Goal: Information Seeking & Learning: Learn about a topic

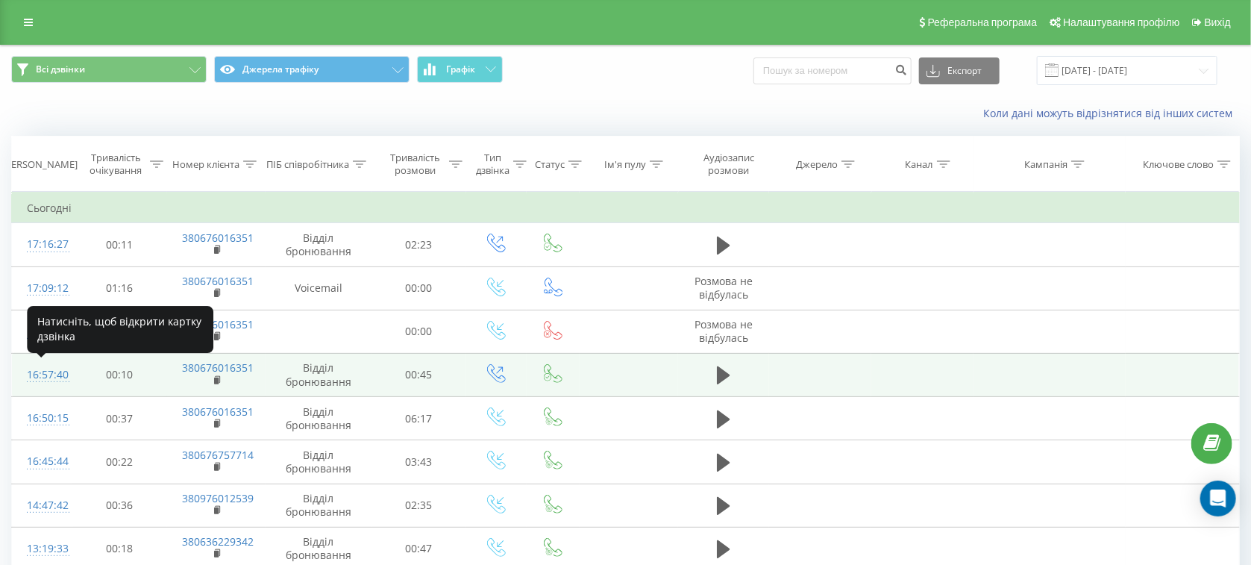
click at [45, 378] on div "16:57:40" at bounding box center [42, 374] width 31 height 29
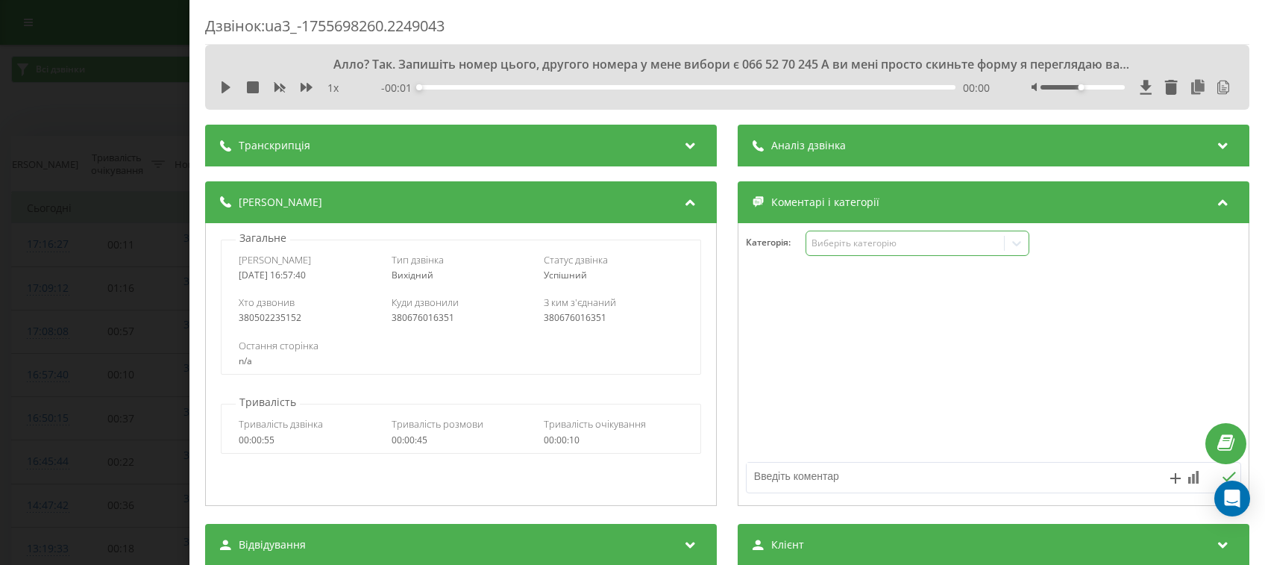
click at [832, 239] on div "Виберіть категорію" at bounding box center [905, 243] width 186 height 12
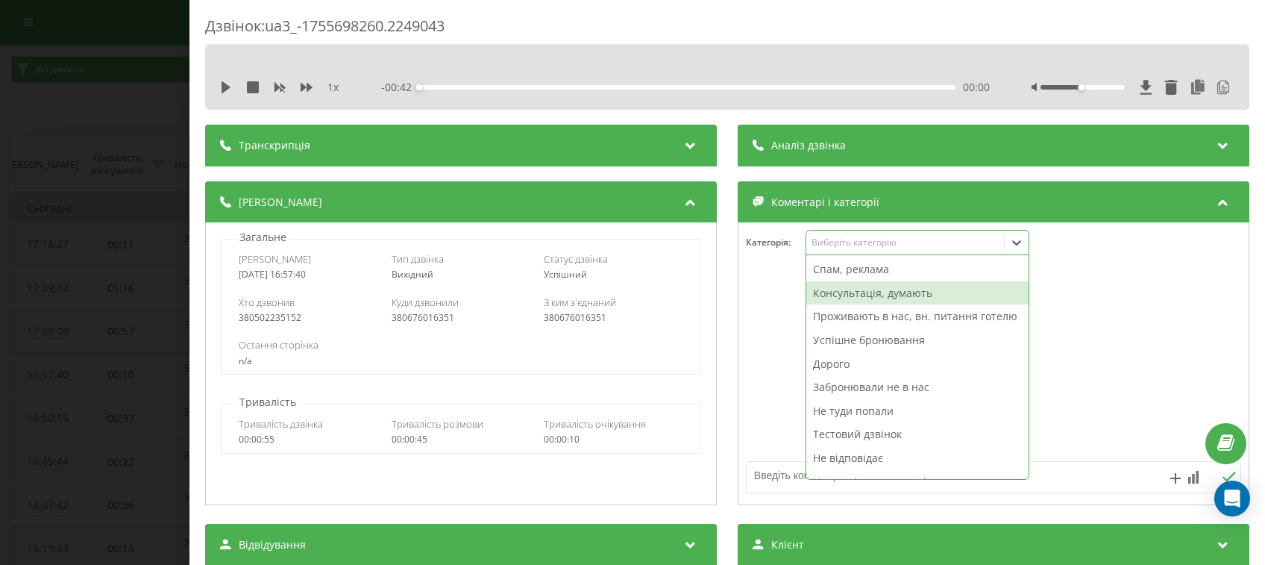
click at [835, 301] on div "Консультація, думають" at bounding box center [917, 293] width 222 height 24
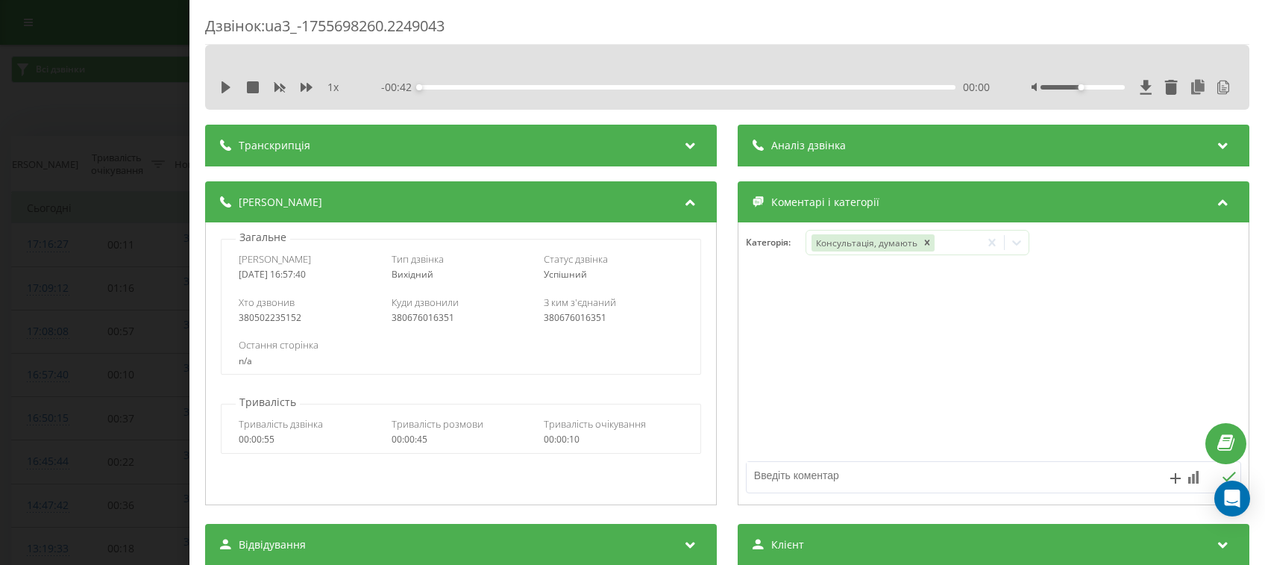
click at [79, 261] on div "Дзвінок : ua3_-1755698260.2249043 1 x - 00:42 00:00 00:00 Транскрипція 00:00 Ал…" at bounding box center [632, 282] width 1265 height 565
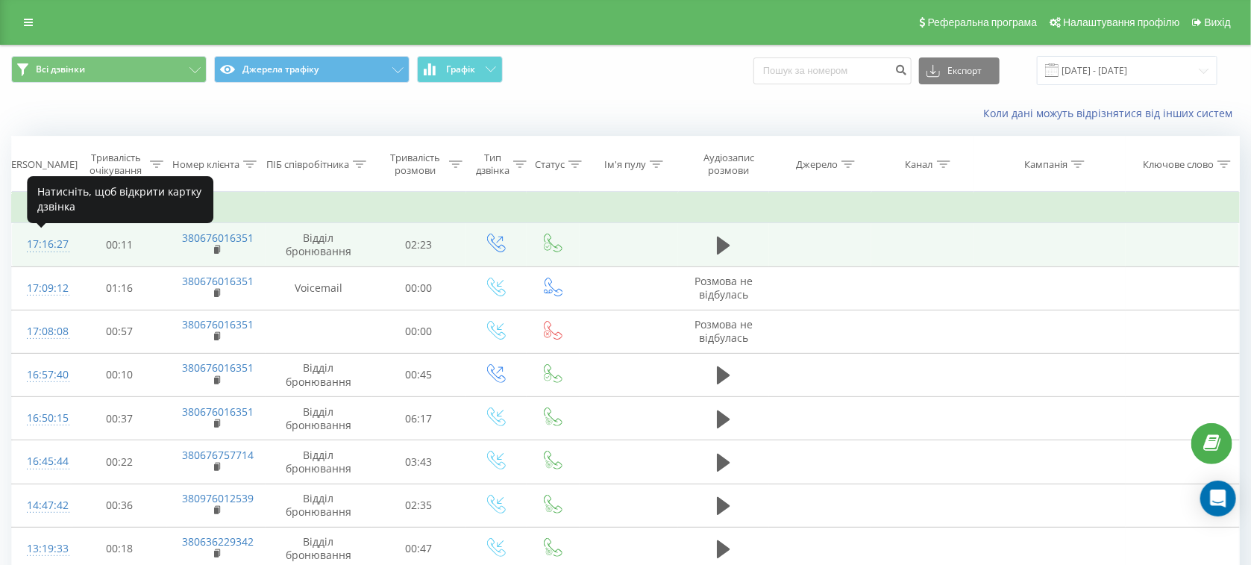
click at [57, 249] on div "17:16:27" at bounding box center [42, 244] width 31 height 29
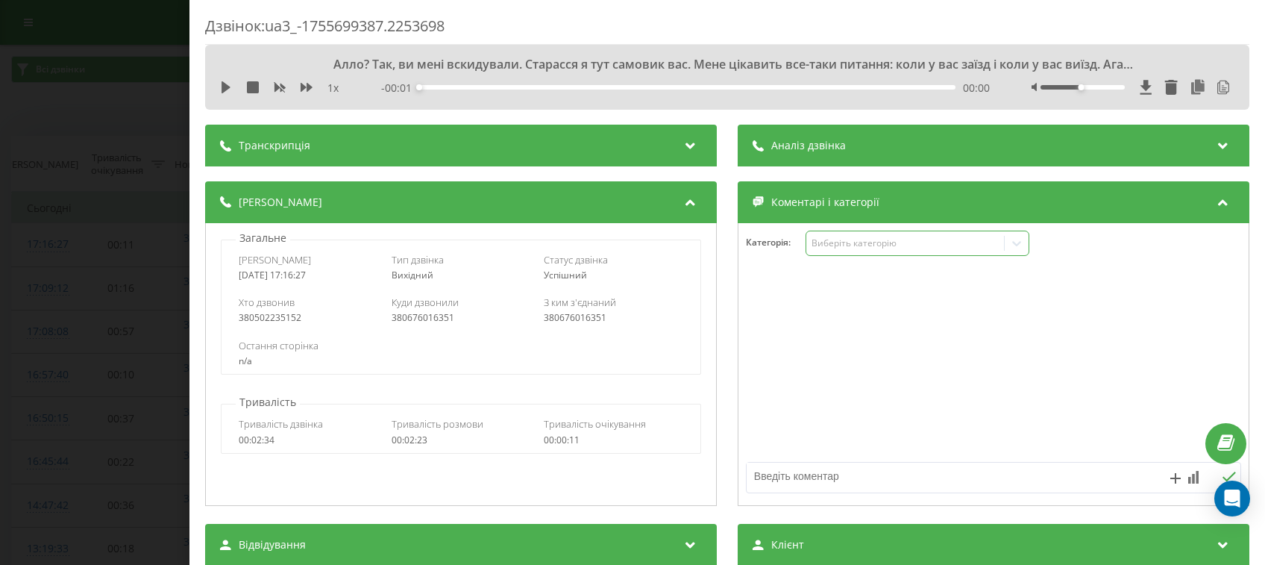
click at [878, 233] on div "Виберіть категорію" at bounding box center [917, 242] width 224 height 25
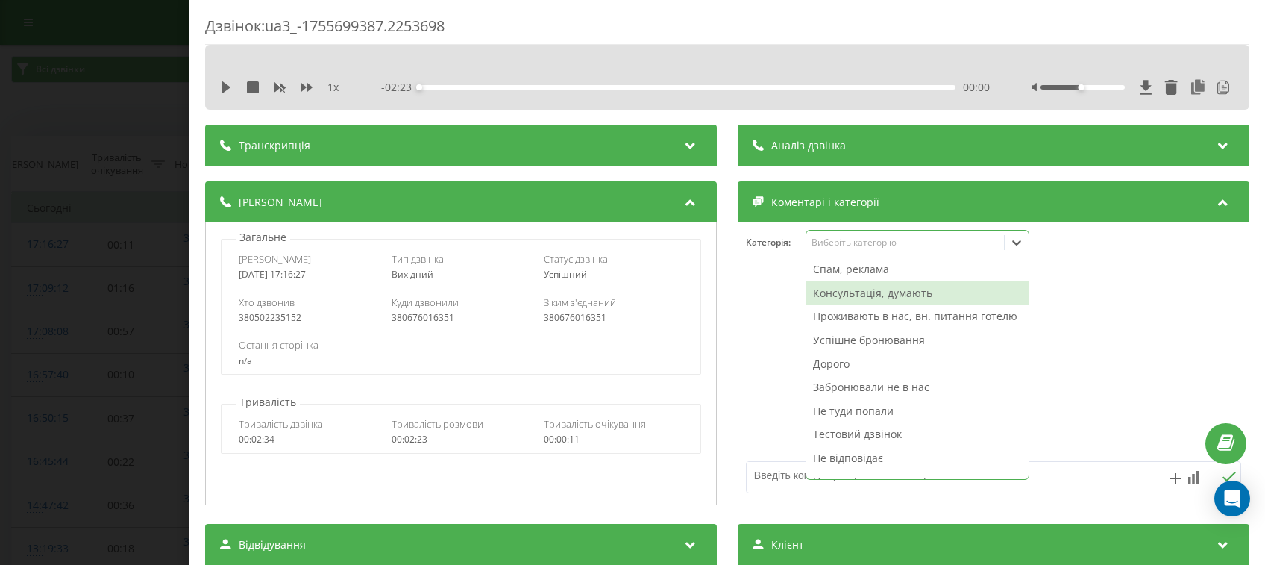
click at [883, 292] on div "Консультація, думають" at bounding box center [917, 293] width 222 height 24
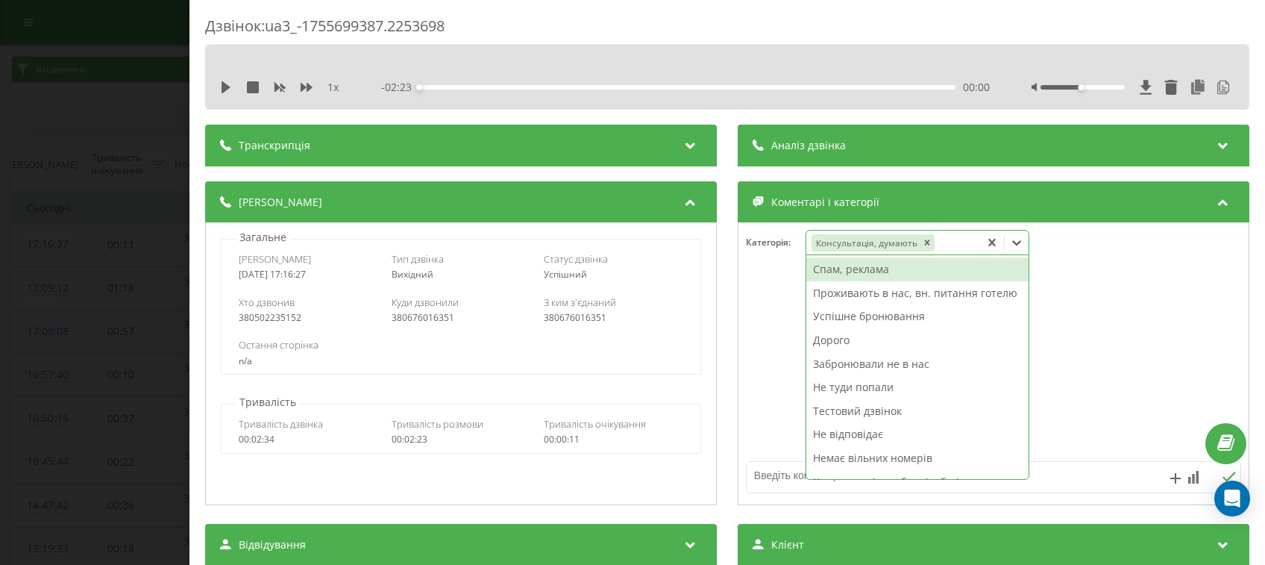
click at [78, 152] on div "Дзвінок : ua3_-1755699387.2253698 1 x - 02:23 00:00 00:00 Транскрипція 00:00 Ал…" at bounding box center [632, 282] width 1265 height 565
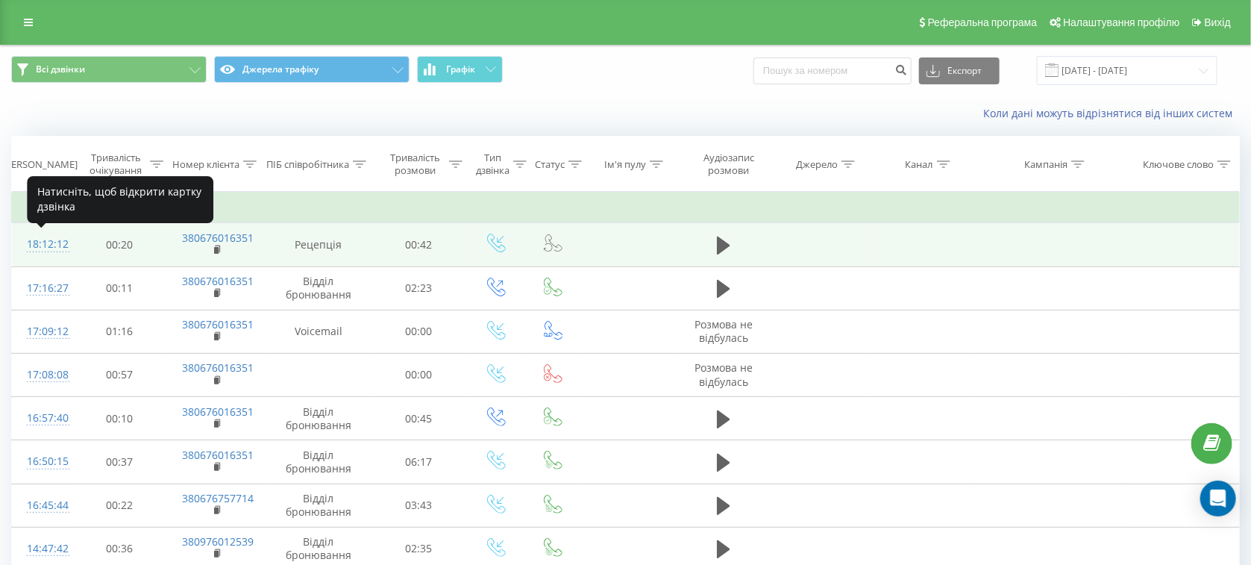
click at [33, 247] on div "18:12:12" at bounding box center [42, 244] width 31 height 29
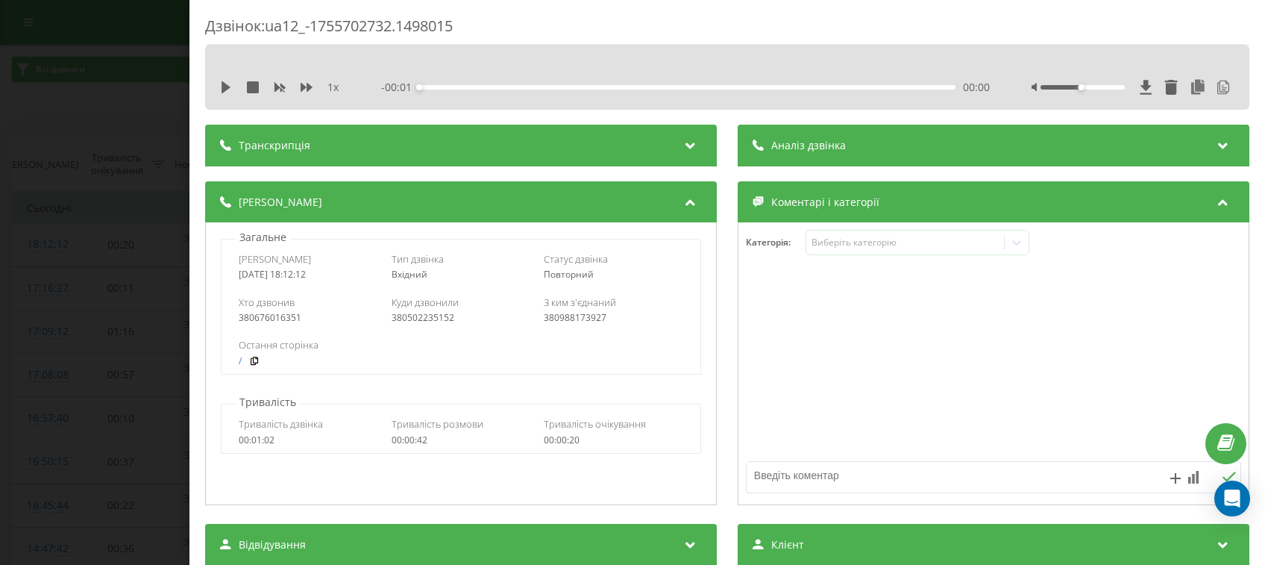
click at [100, 76] on div "Дзвінок : ua12_-1755702732.1498015 1 x - 00:01 00:00 00:00 Транскрипція Для AI-…" at bounding box center [632, 282] width 1265 height 565
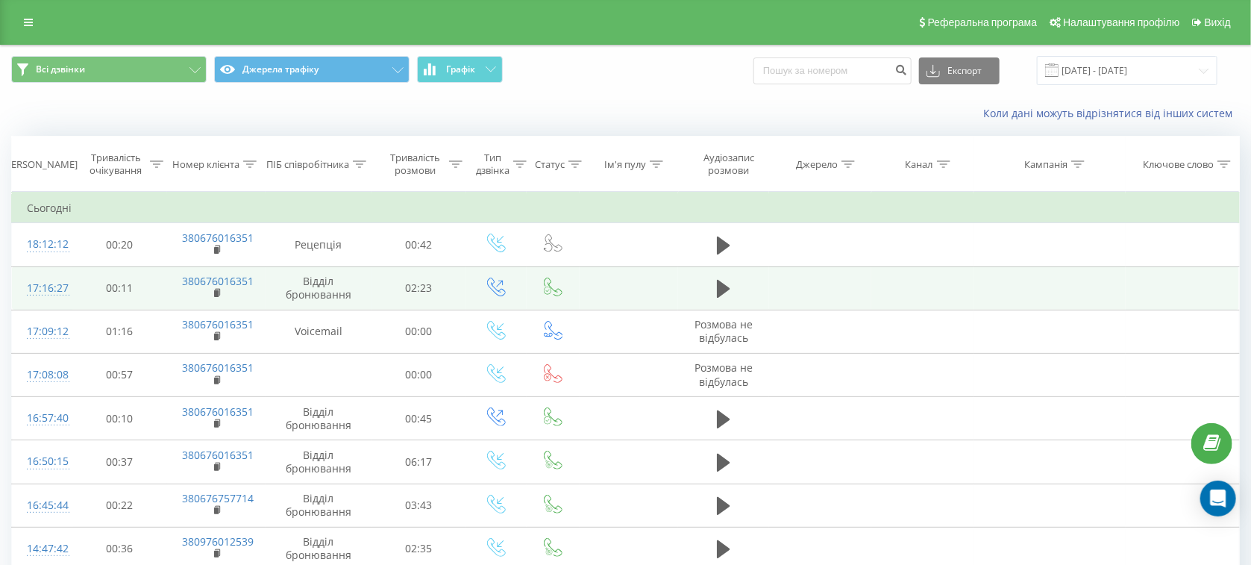
click at [57, 292] on div "17:16:27" at bounding box center [42, 288] width 31 height 29
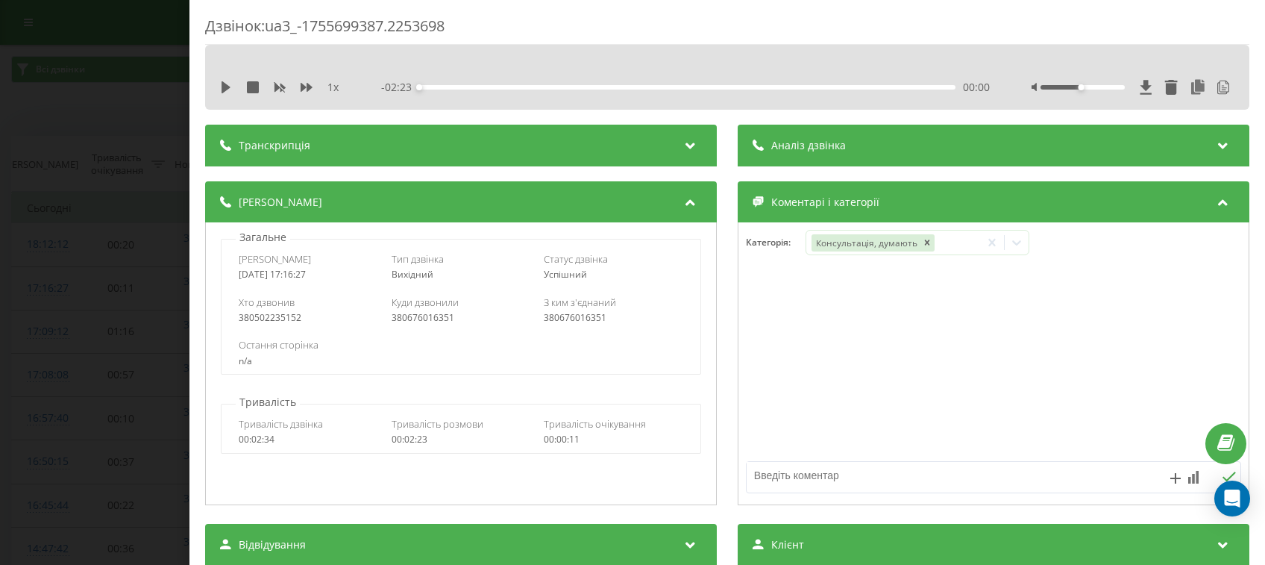
click at [25, 284] on div "Дзвінок : ua3_-1755699387.2253698 1 x - 02:23 00:00 00:00 Транскрипція 00:00 Ал…" at bounding box center [632, 282] width 1265 height 565
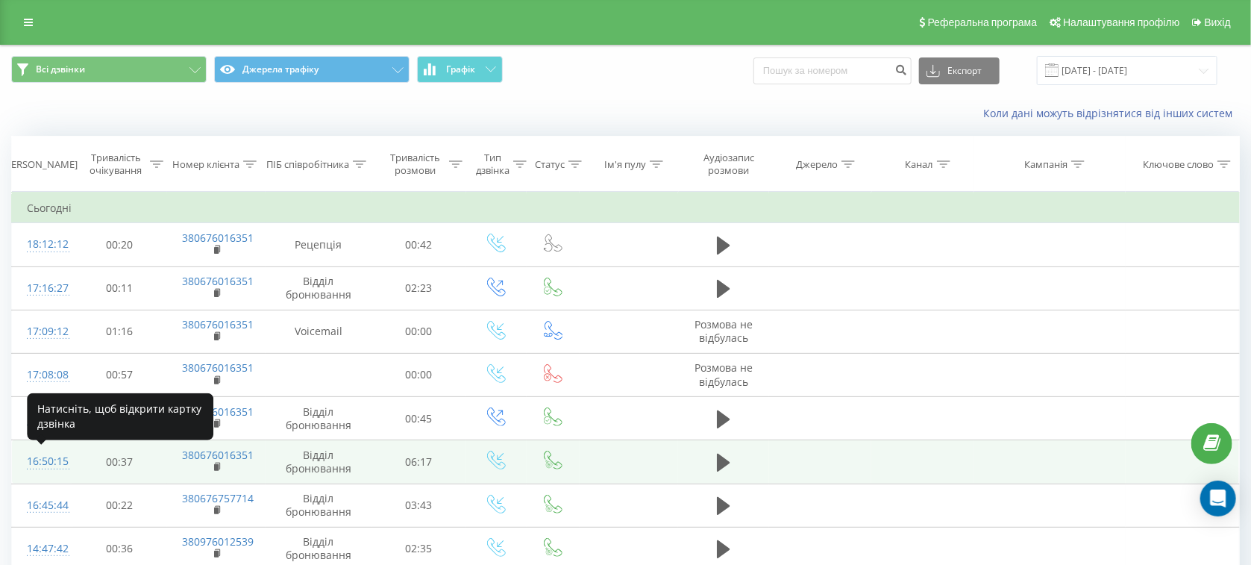
click at [39, 453] on div "16:50:15" at bounding box center [42, 461] width 31 height 29
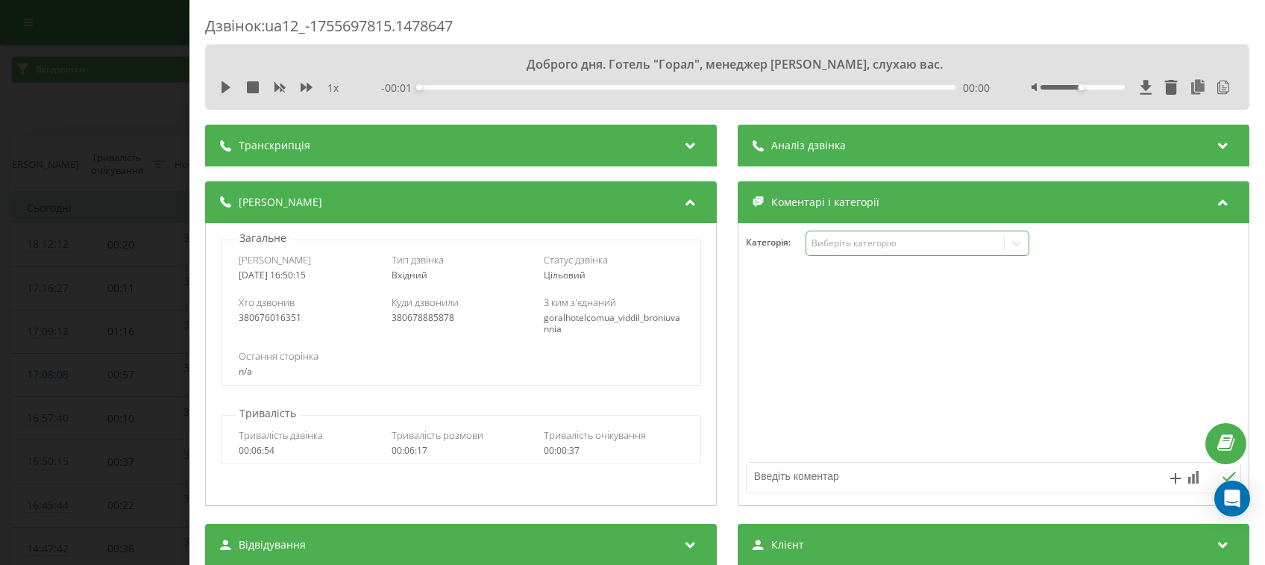
click at [880, 235] on div "Виберіть категорію" at bounding box center [917, 242] width 224 height 25
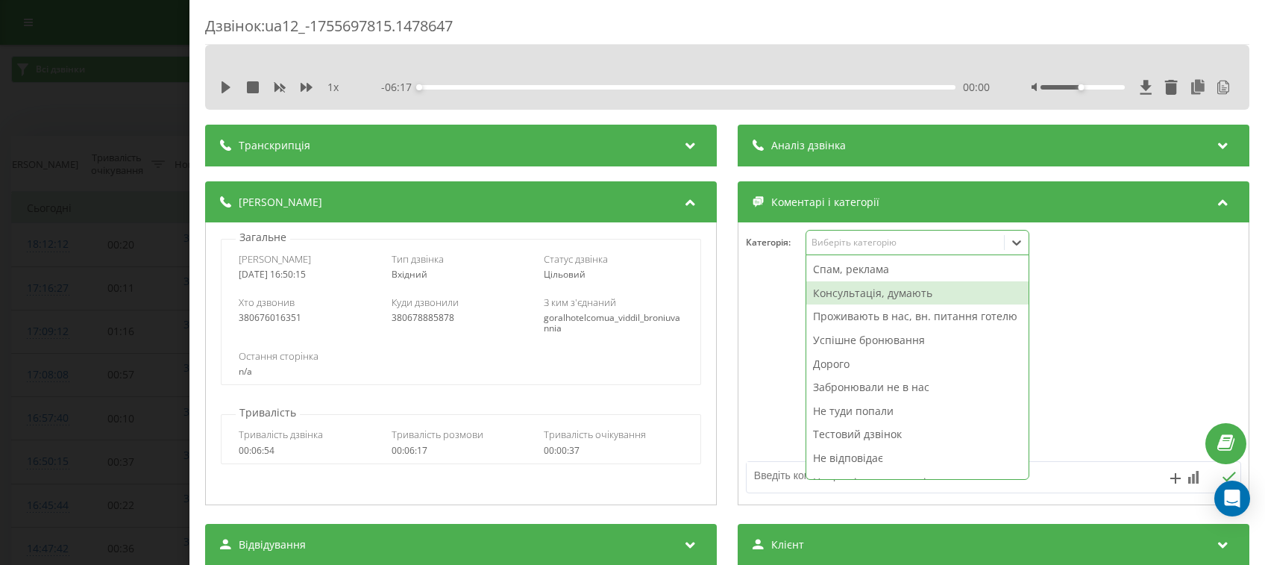
click at [835, 292] on div "Консультація, думають" at bounding box center [917, 293] width 222 height 24
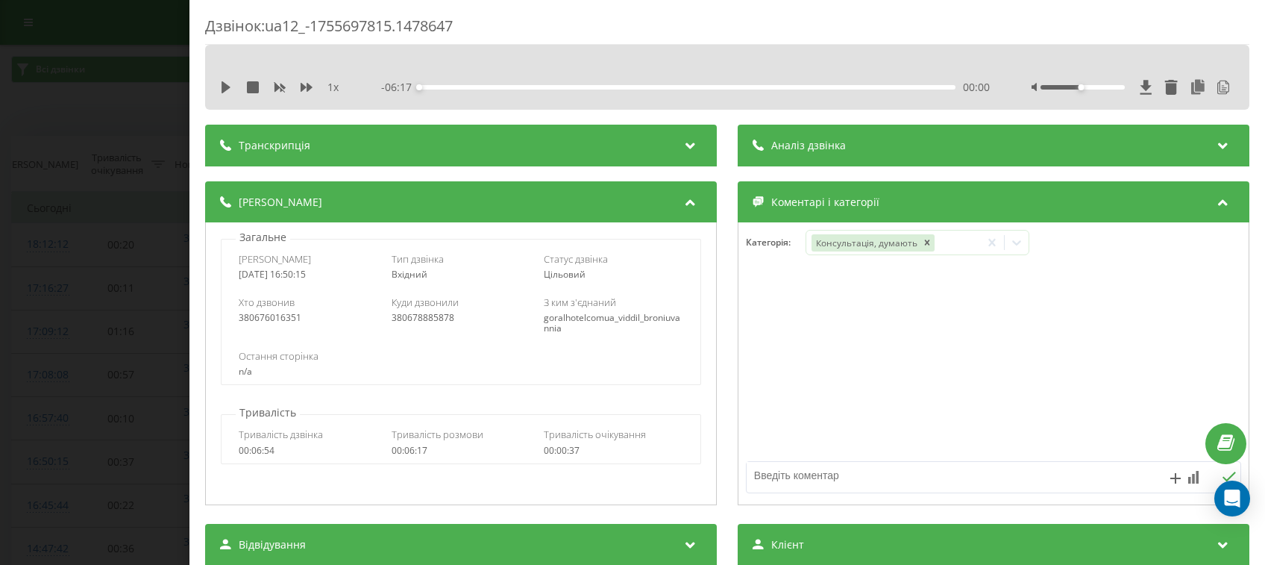
click at [38, 265] on div "Дзвінок : ua12_-1755697815.1478647 1 x - 06:17 00:00 00:00 Транскрипція 00:00 Д…" at bounding box center [632, 282] width 1265 height 565
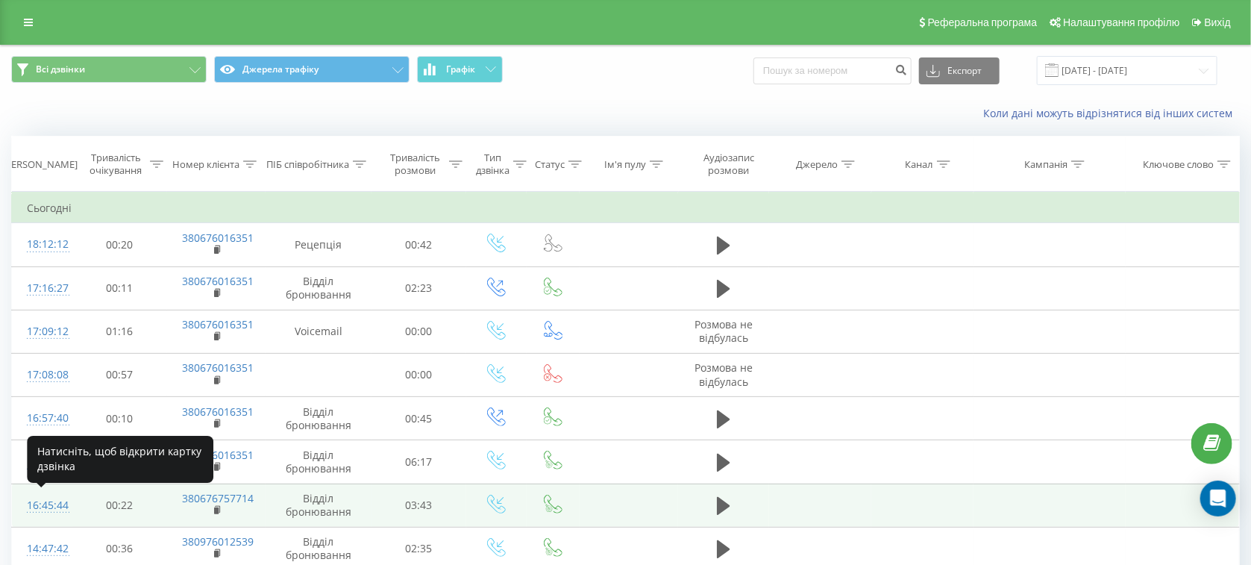
click at [33, 497] on div "16:45:44" at bounding box center [42, 505] width 31 height 29
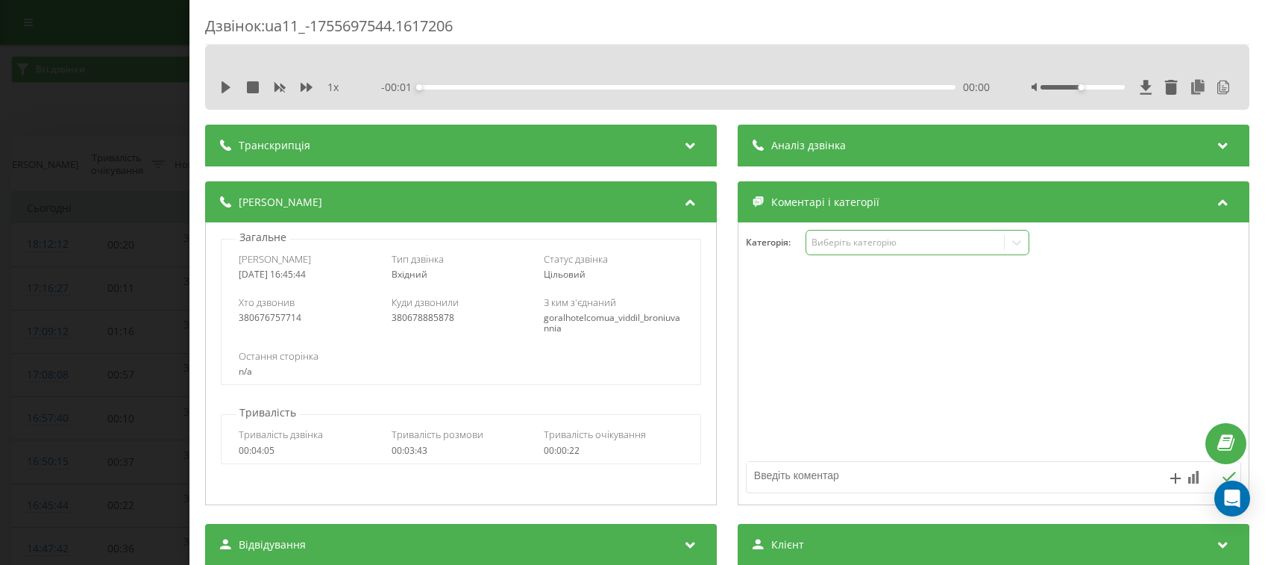
click at [830, 251] on div "Виберіть категорію" at bounding box center [917, 242] width 224 height 25
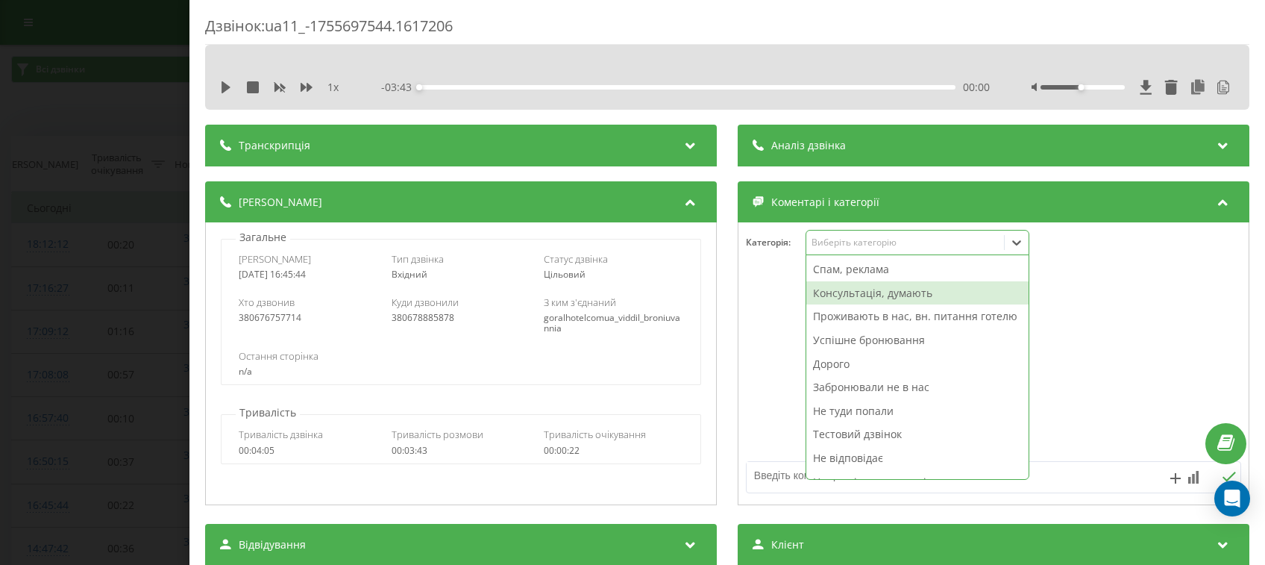
click at [837, 300] on div "Консультація, думають" at bounding box center [917, 293] width 222 height 24
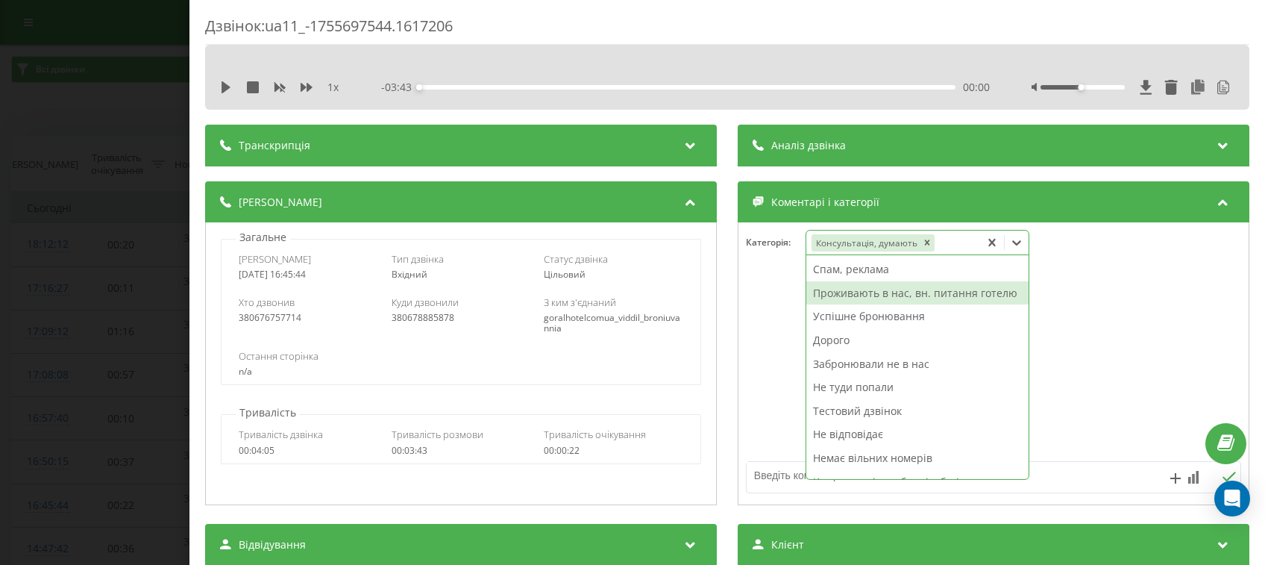
click at [773, 283] on div at bounding box center [993, 363] width 510 height 179
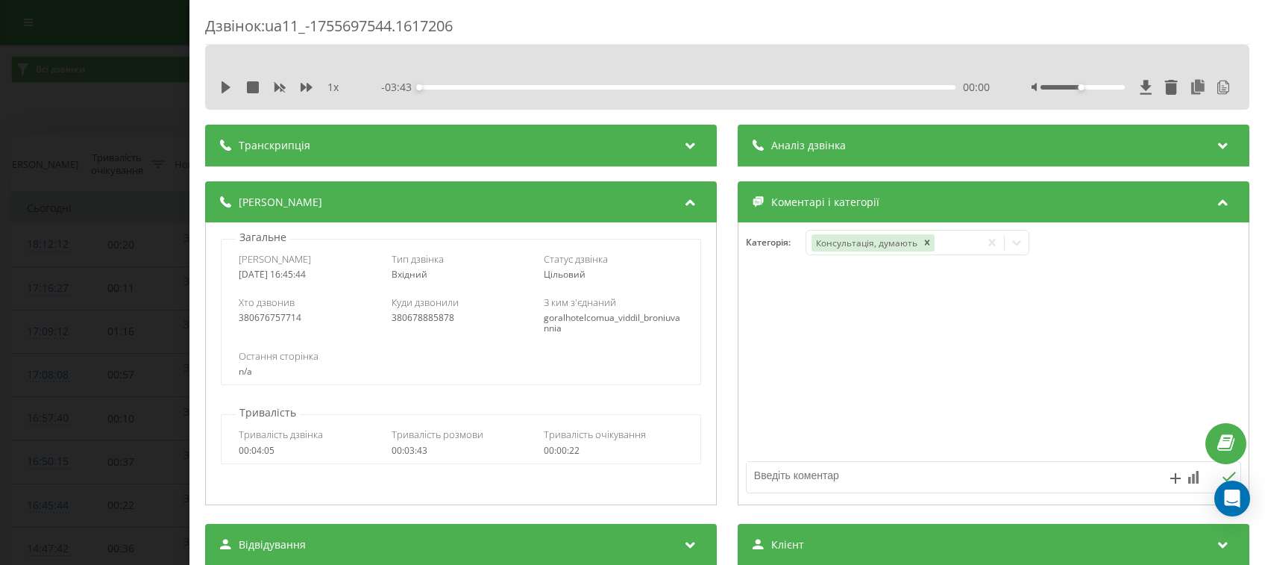
click at [234, 87] on div "1 x" at bounding box center [287, 87] width 134 height 15
click at [229, 85] on div "1 x - 03:43 00:00 00:00" at bounding box center [727, 87] width 1022 height 22
click at [232, 81] on div "1 x" at bounding box center [287, 87] width 134 height 15
click at [222, 92] on icon at bounding box center [225, 87] width 9 height 12
click at [444, 89] on div "- 03:42 00:00 00:00" at bounding box center [685, 87] width 609 height 15
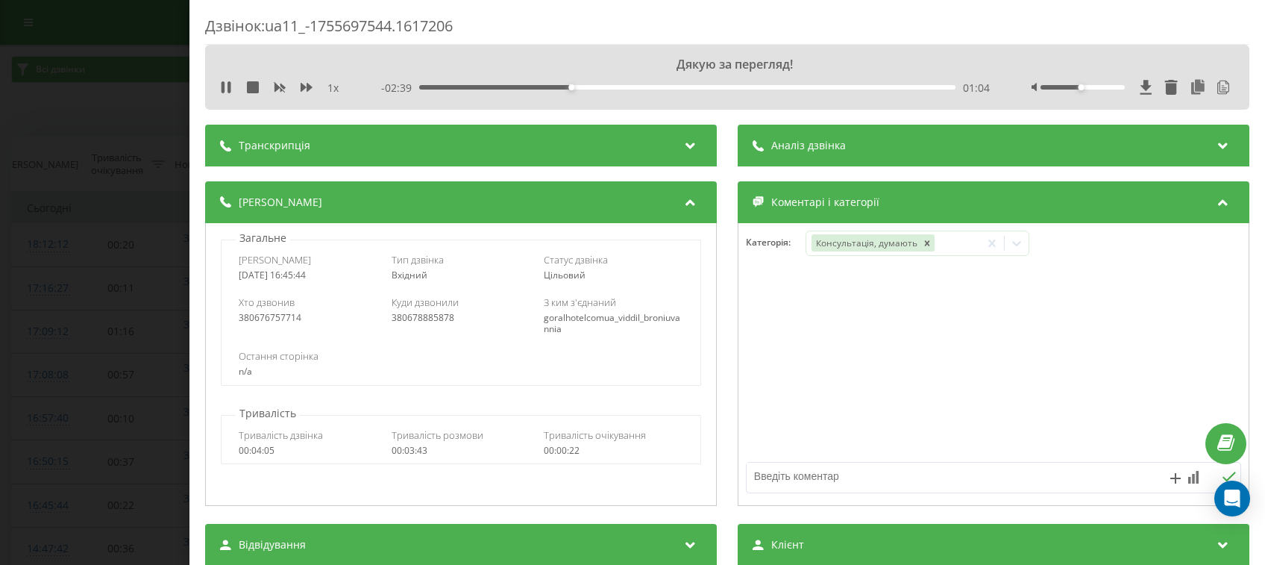
click at [693, 134] on div "Транскрипція" at bounding box center [461, 146] width 512 height 42
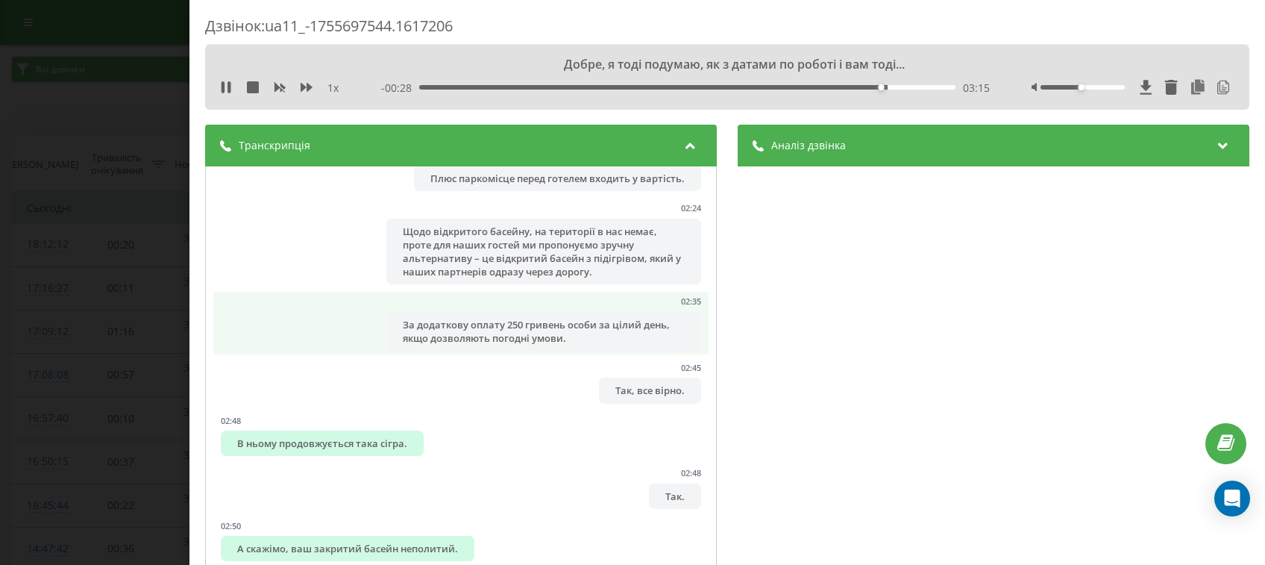
scroll to position [1680, 0]
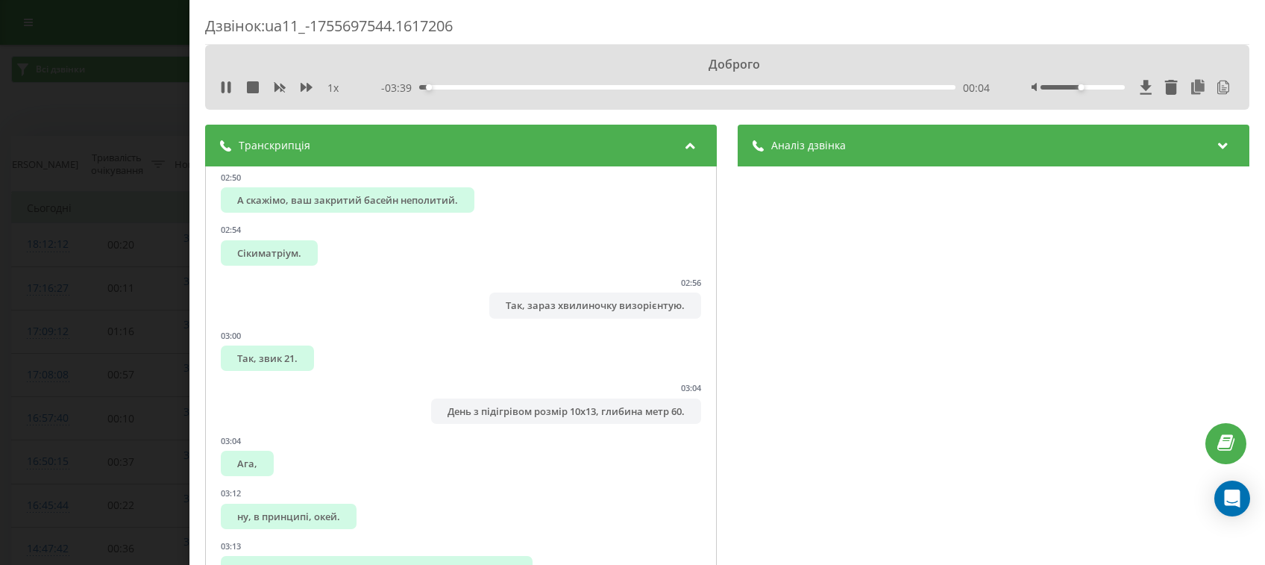
click at [229, 78] on div "1 x - 03:39 00:04 00:04" at bounding box center [727, 87] width 1022 height 22
click at [230, 83] on icon at bounding box center [228, 87] width 3 height 12
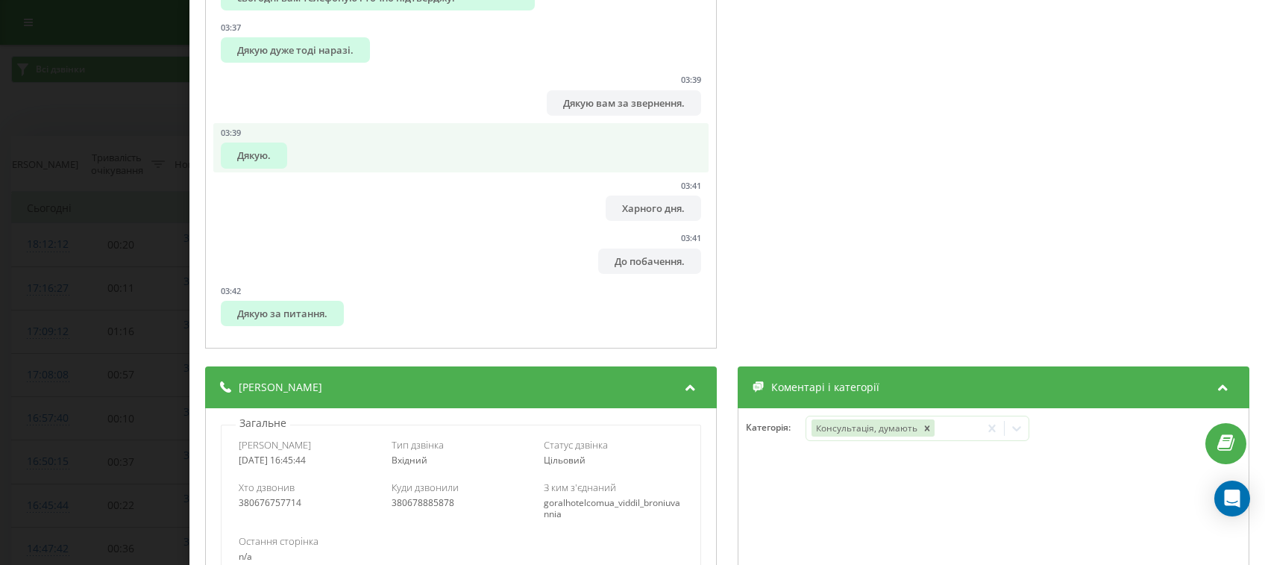
scroll to position [0, 0]
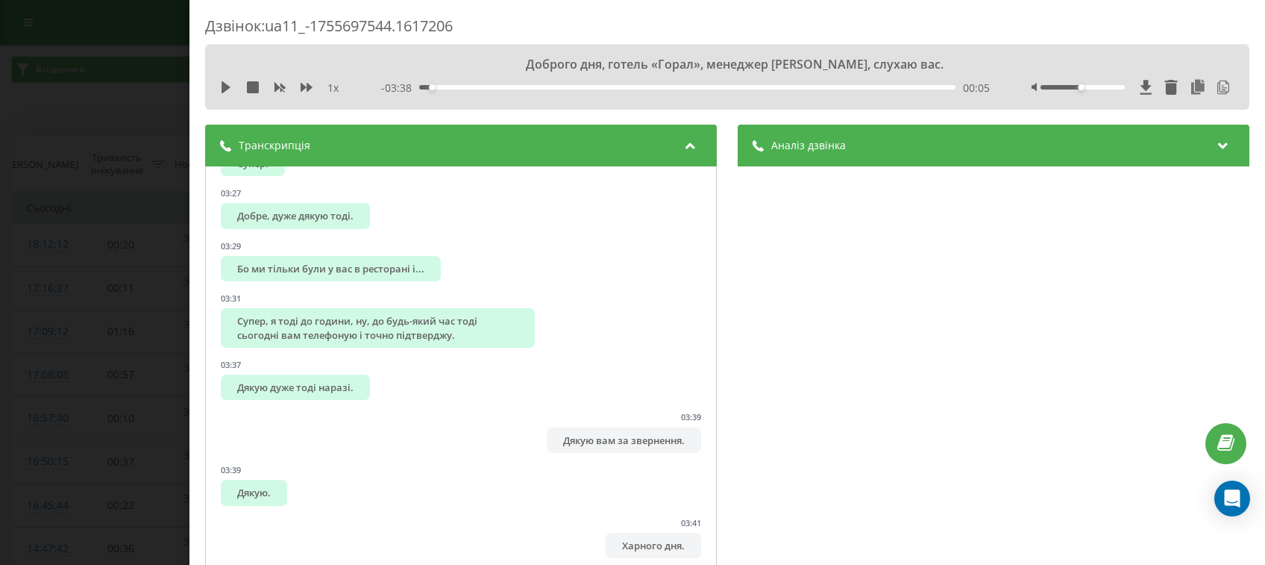
click at [687, 131] on div "Транскрипція" at bounding box center [461, 146] width 512 height 42
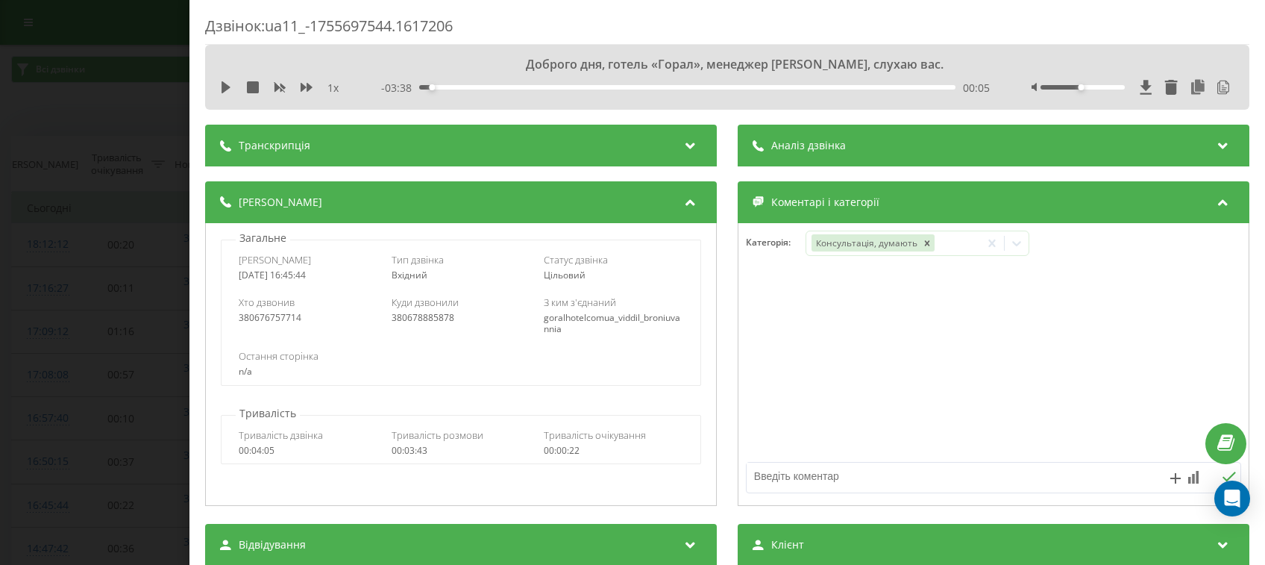
click at [890, 139] on div "Аналіз дзвінка" at bounding box center [994, 146] width 512 height 42
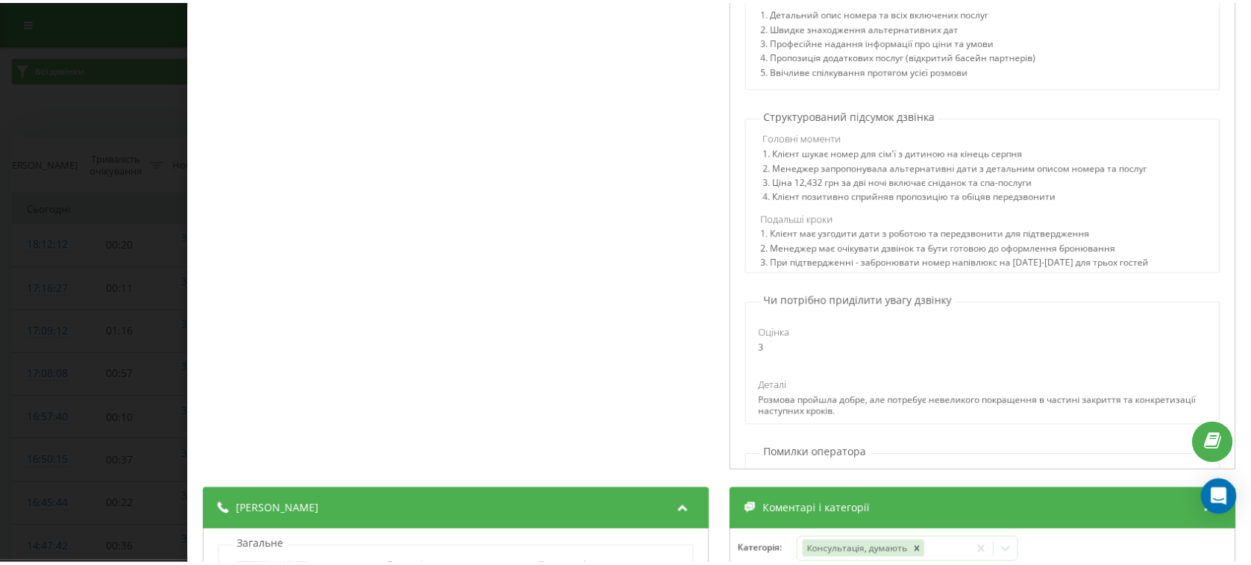
scroll to position [532, 0]
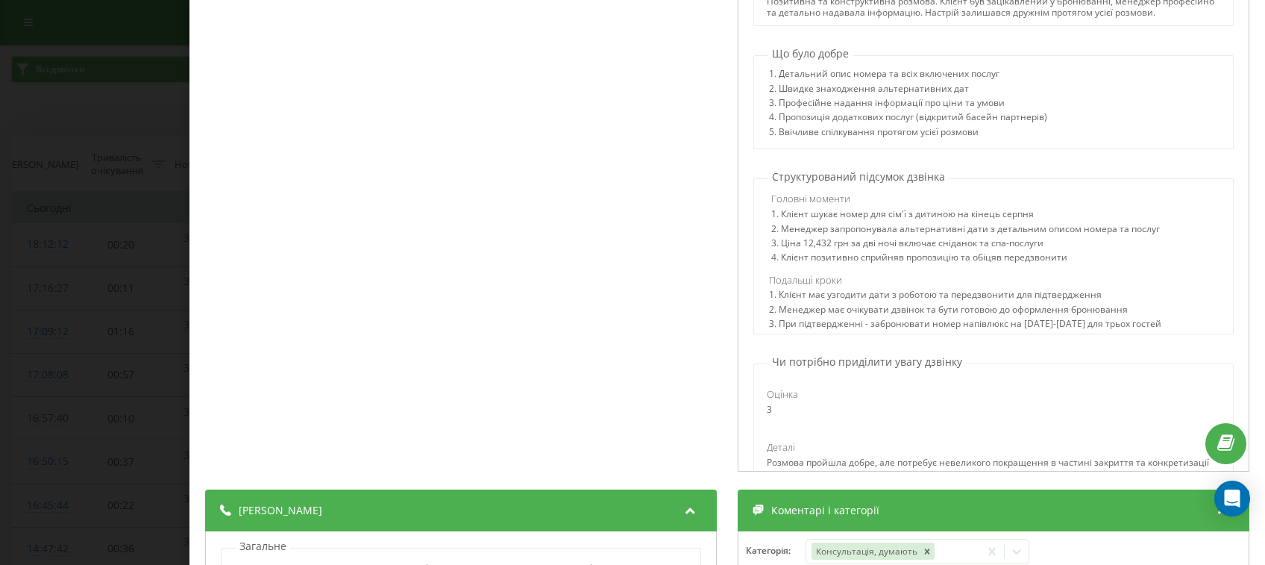
click at [0, 286] on div "Дзвінок : ua11_-1755697544.1617206 Доброго дня, готель «Горал», менеджер [PERSO…" at bounding box center [632, 282] width 1265 height 565
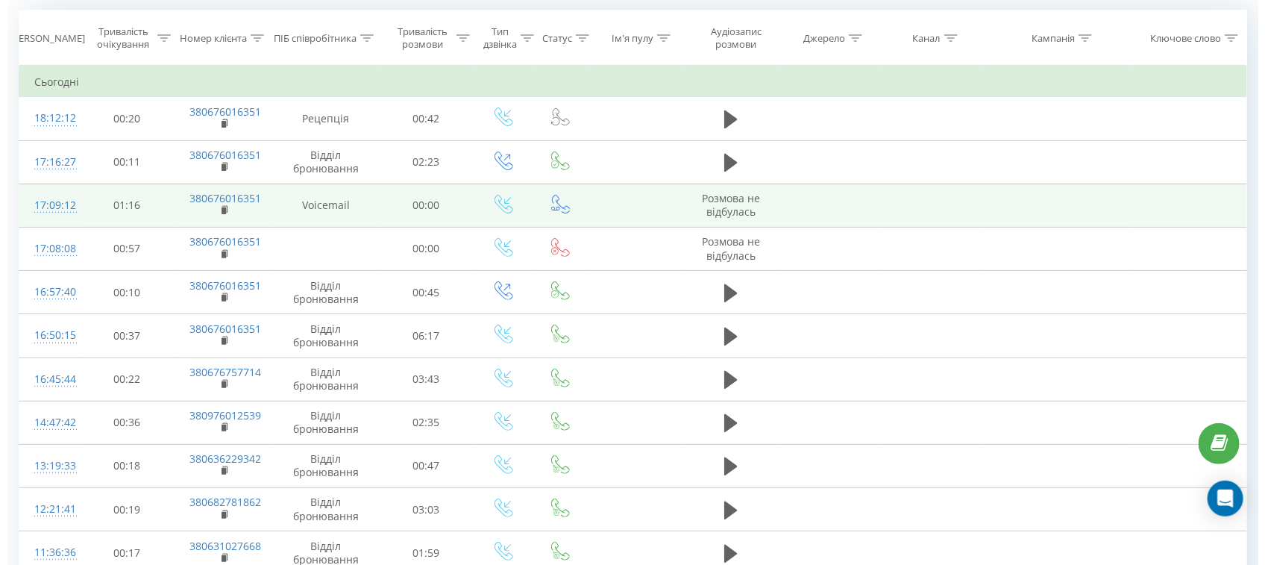
scroll to position [131, 0]
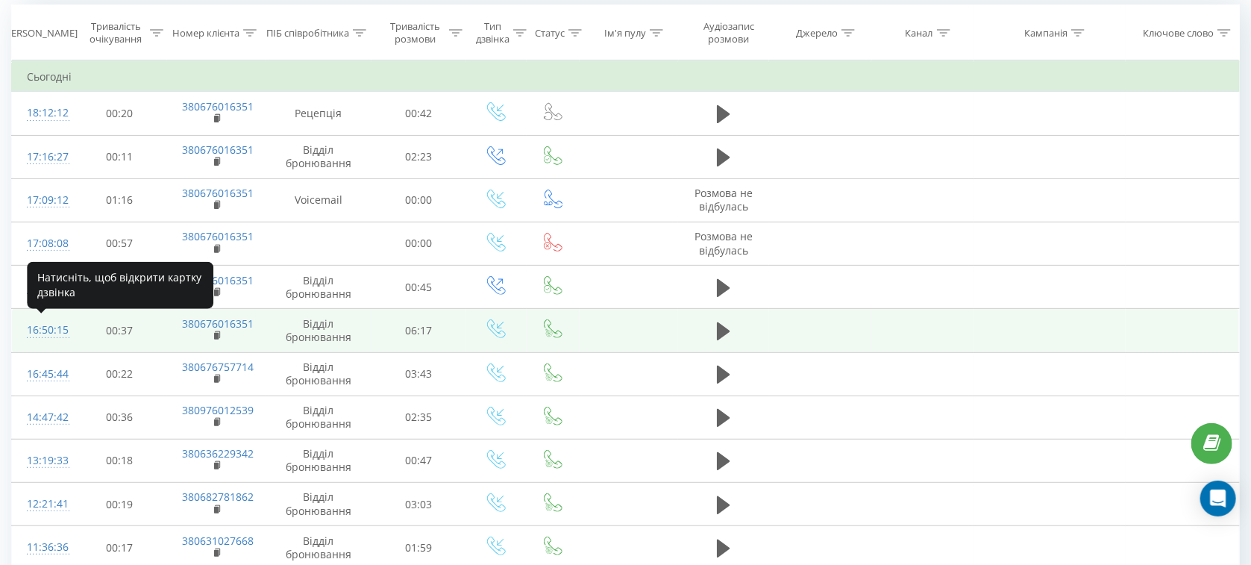
click at [43, 334] on div "16:50:15" at bounding box center [42, 329] width 31 height 29
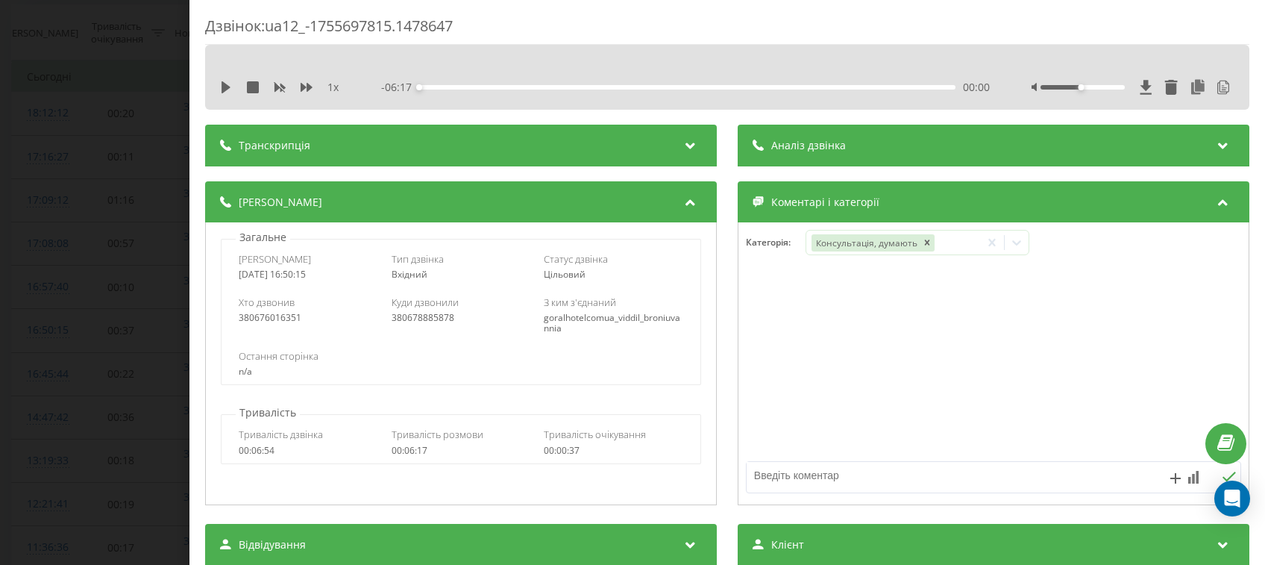
click at [905, 150] on div "Аналіз дзвінка" at bounding box center [994, 146] width 512 height 42
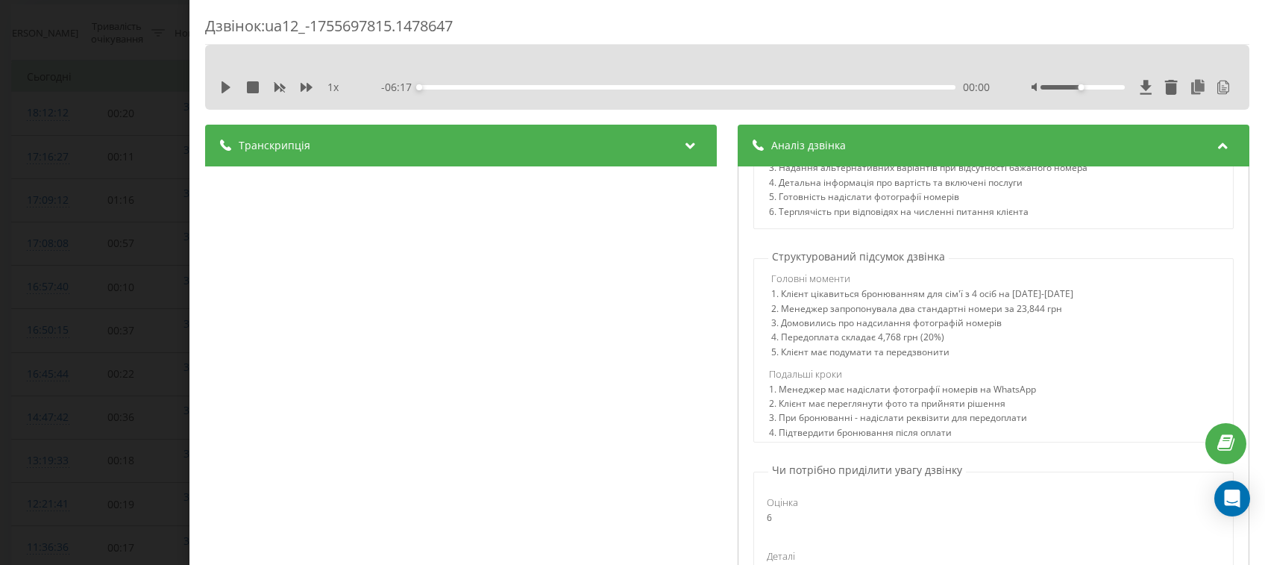
click at [98, 112] on div "Дзвінок : ua12_-1755697815.1478647 1 x - 06:17 00:00 00:00 Транскрипція 00:00 Д…" at bounding box center [632, 282] width 1265 height 565
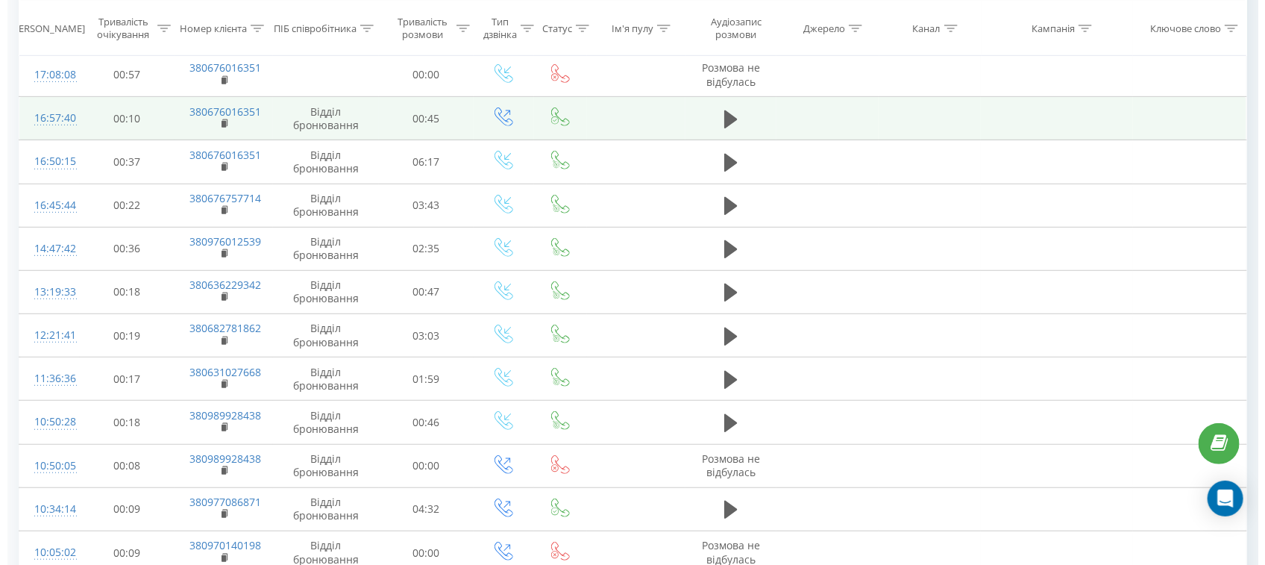
scroll to position [305, 0]
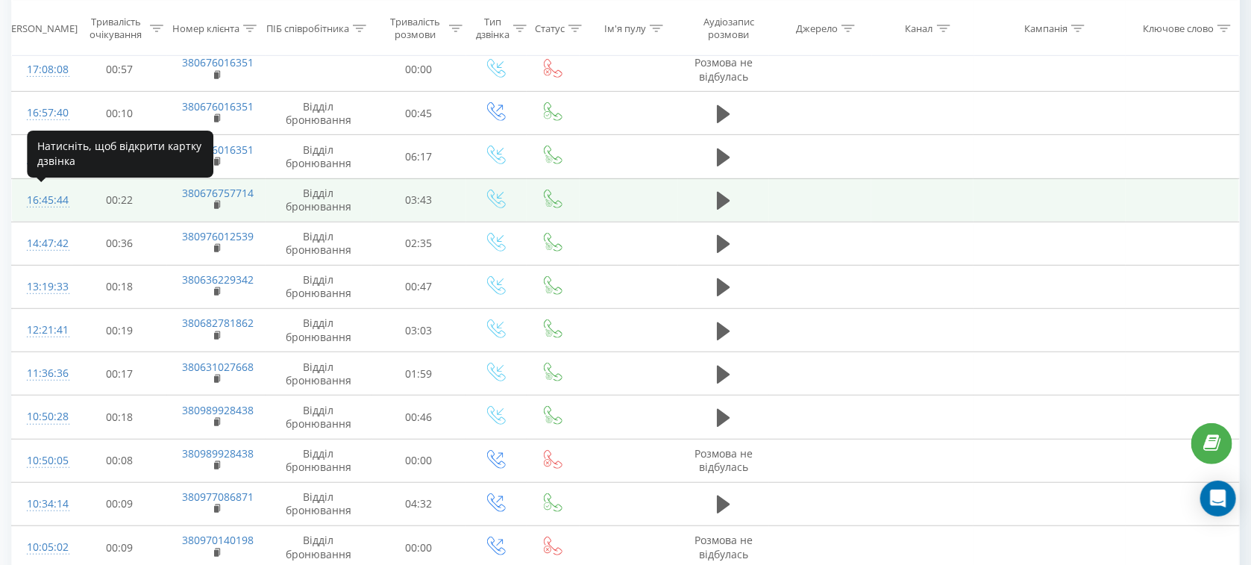
click at [31, 203] on div "16:45:44" at bounding box center [42, 200] width 31 height 29
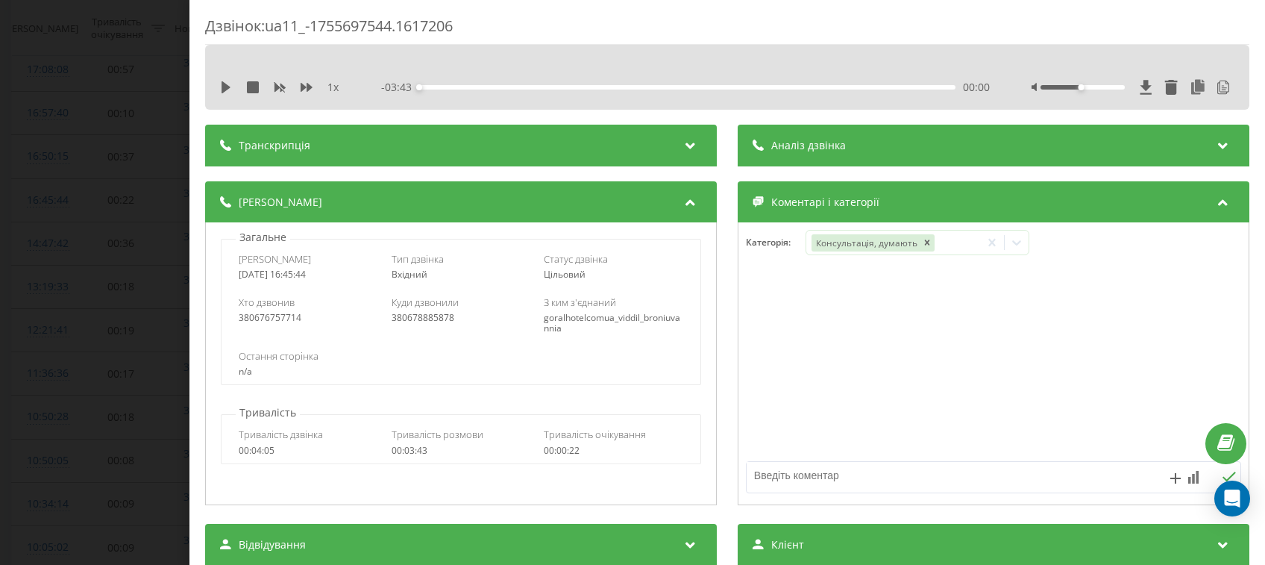
click at [820, 76] on div "1 x - 03:43 00:00 00:00" at bounding box center [727, 87] width 1022 height 22
click at [829, 149] on span "Аналіз дзвінка" at bounding box center [808, 145] width 75 height 15
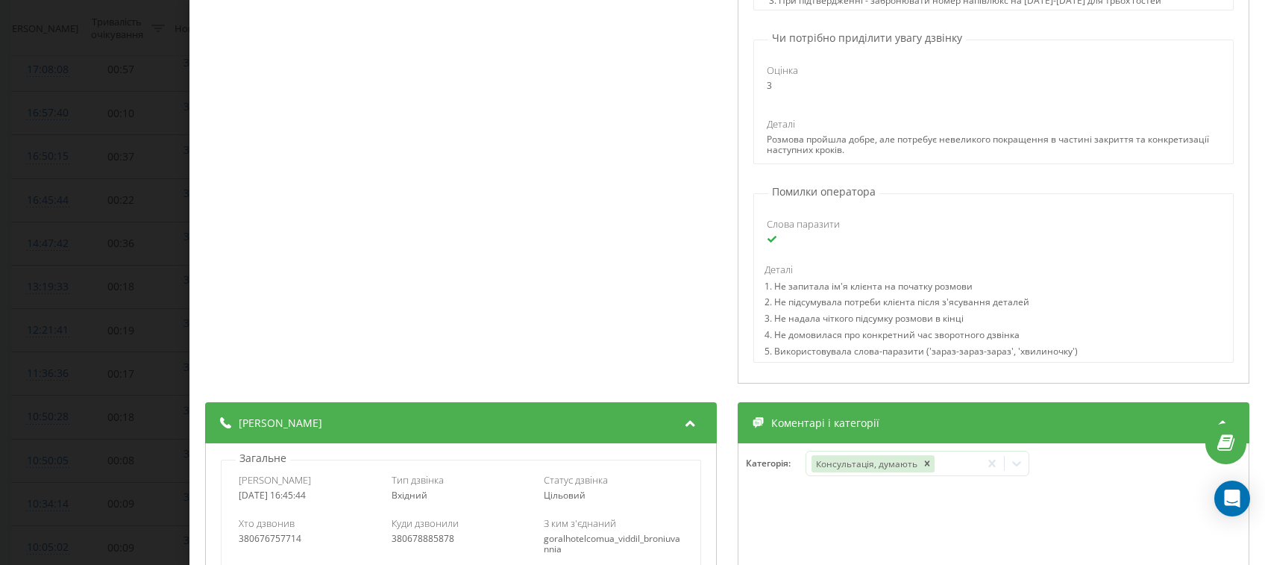
scroll to position [764, 0]
click at [835, 219] on div "Слова паразити Деталі 1. Не запитала ім'я клієнта на початку розмови 2. Не підс…" at bounding box center [993, 284] width 479 height 163
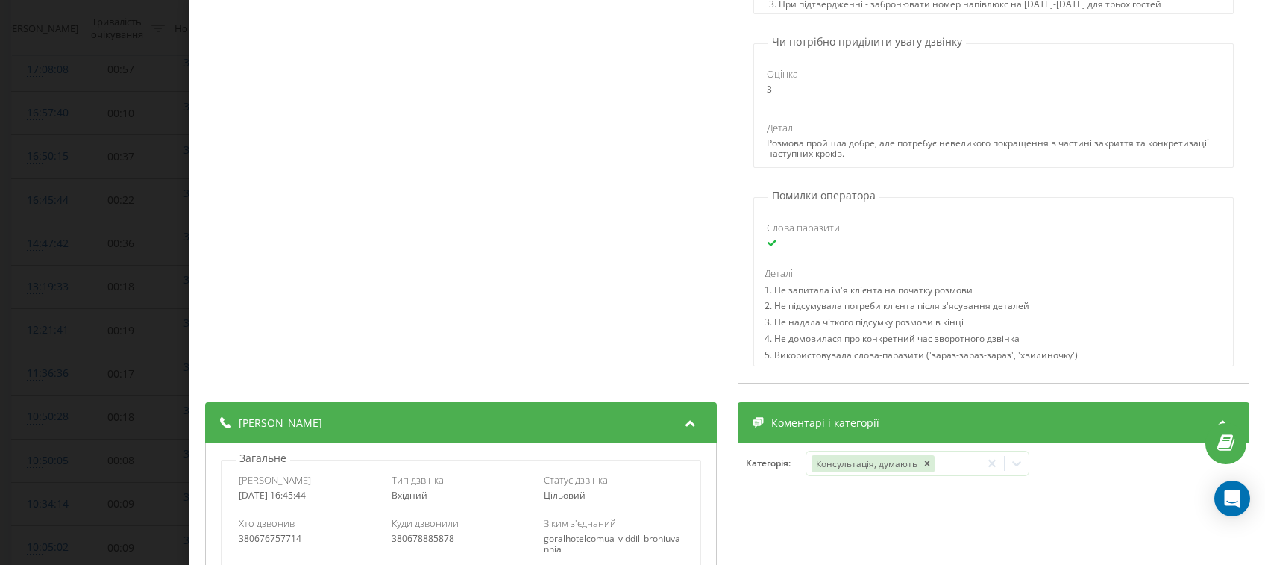
click at [835, 219] on div "Слова паразити Деталі 1. Не запитала ім'я клієнта на початку розмови 2. Не підс…" at bounding box center [993, 284] width 479 height 163
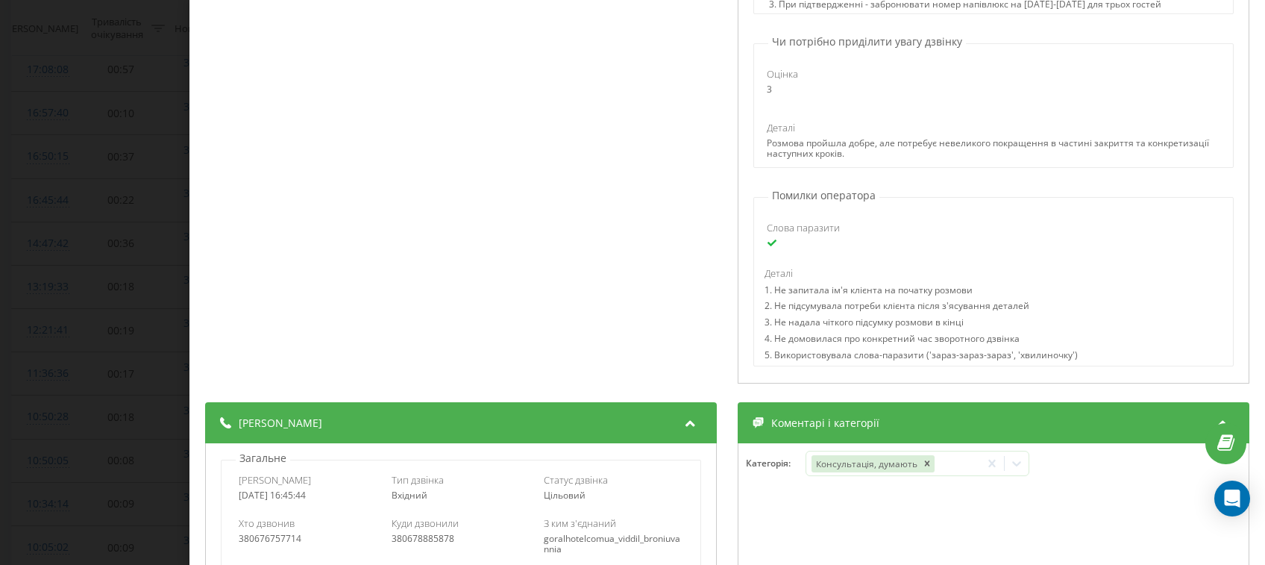
click at [835, 219] on div "Слова паразити Деталі 1. Не запитала ім'я клієнта на початку розмови 2. Не підс…" at bounding box center [993, 284] width 479 height 163
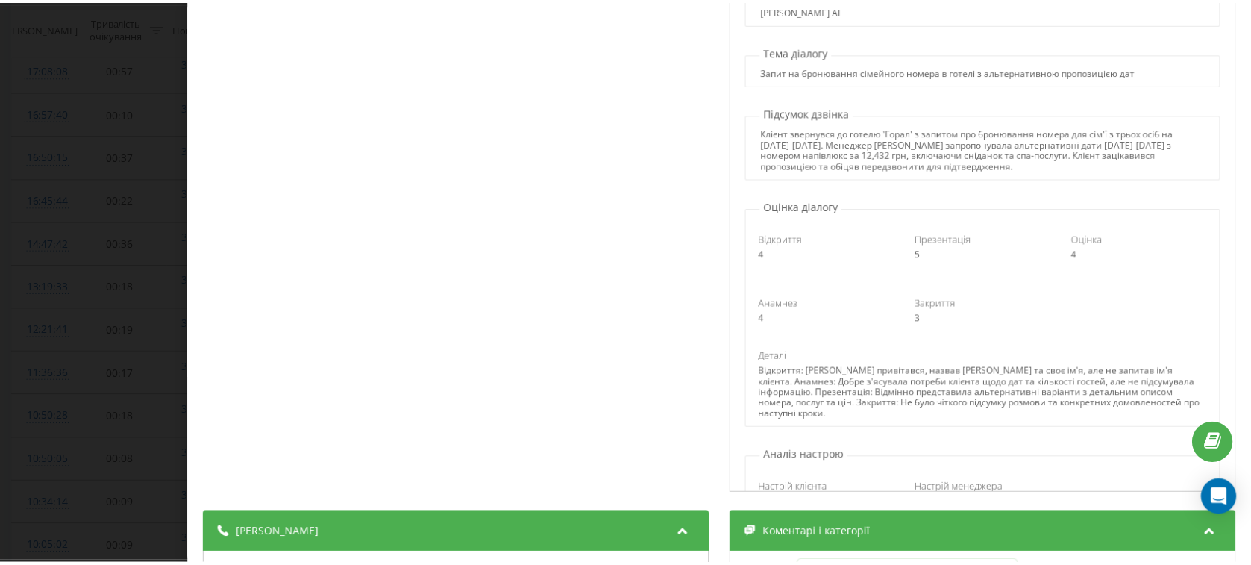
scroll to position [0, 0]
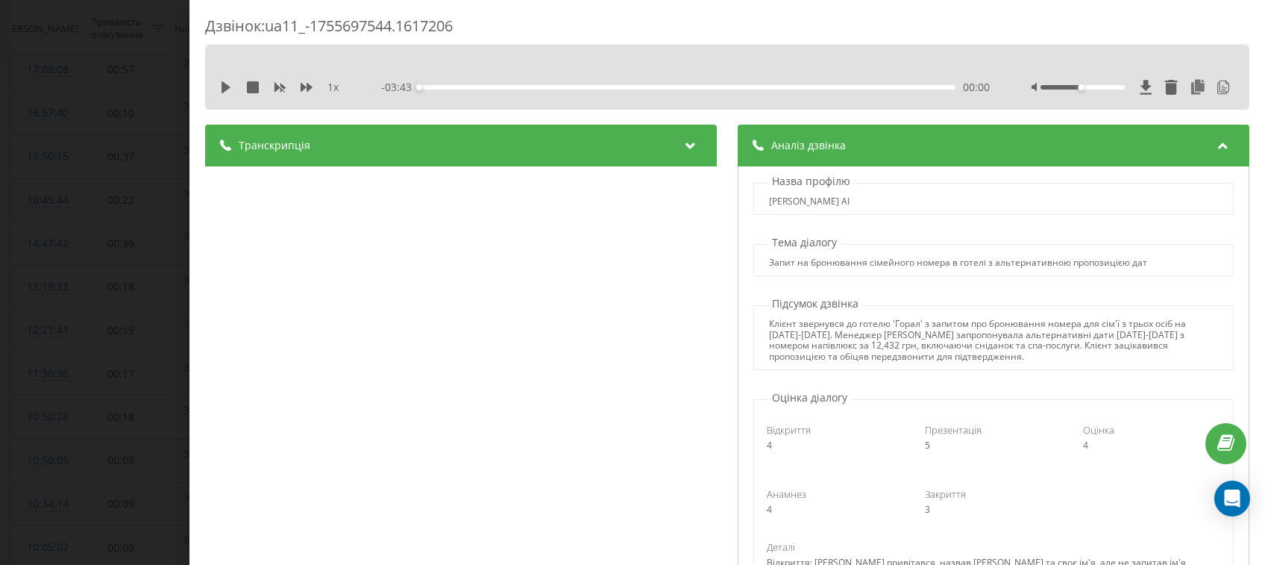
click at [103, 257] on div "Дзвінок : ua11_-1755697544.1617206 1 x - 03:43 00:00 00:00 Транскрипція 00:01 Д…" at bounding box center [632, 282] width 1265 height 565
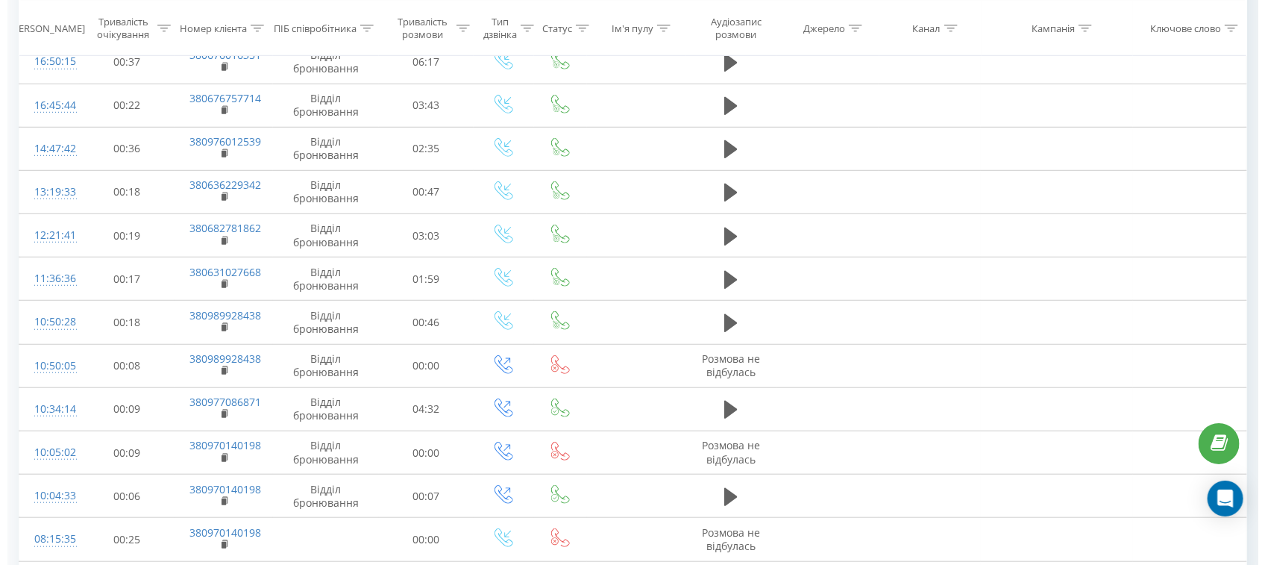
scroll to position [394, 0]
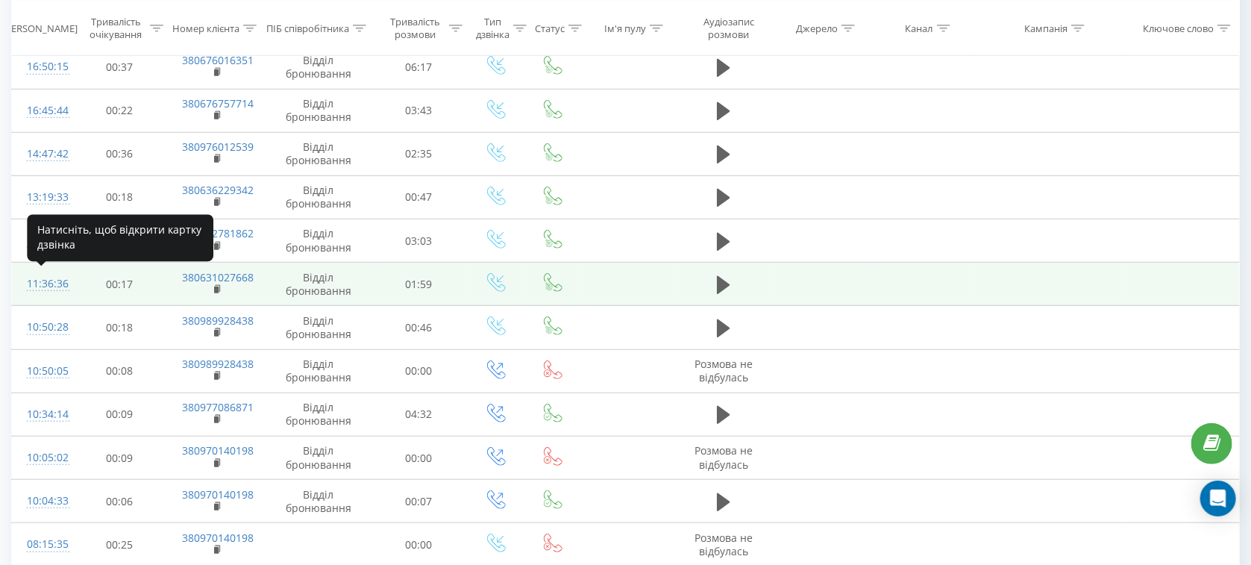
click at [47, 280] on div "11:36:36" at bounding box center [42, 283] width 31 height 29
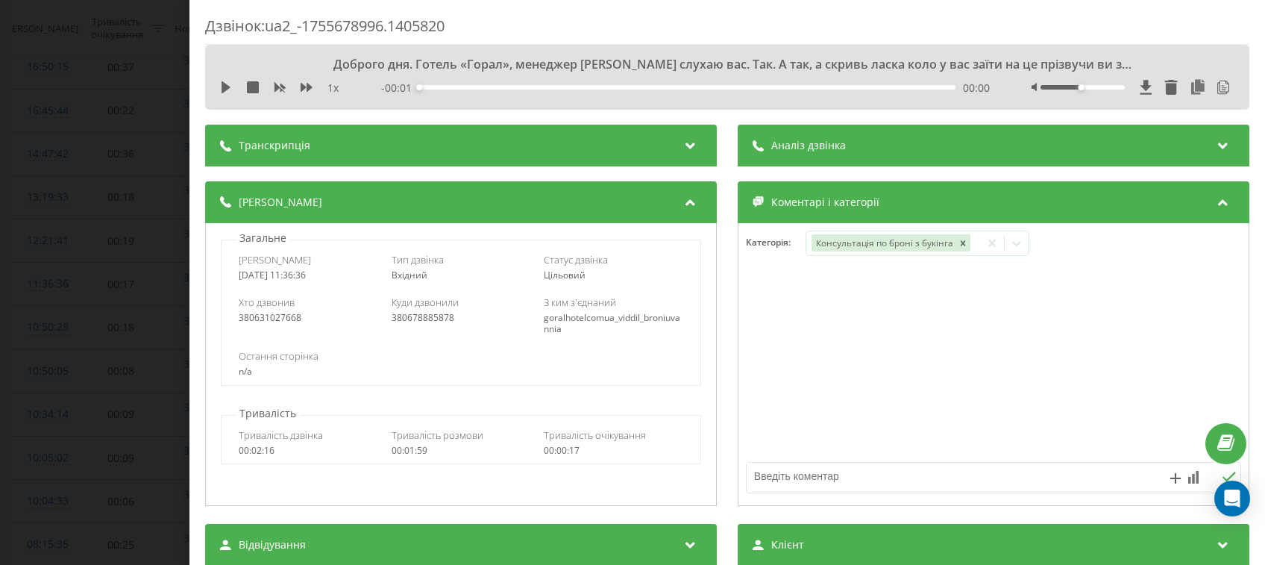
click at [788, 159] on div "Аналіз дзвінка" at bounding box center [994, 146] width 512 height 42
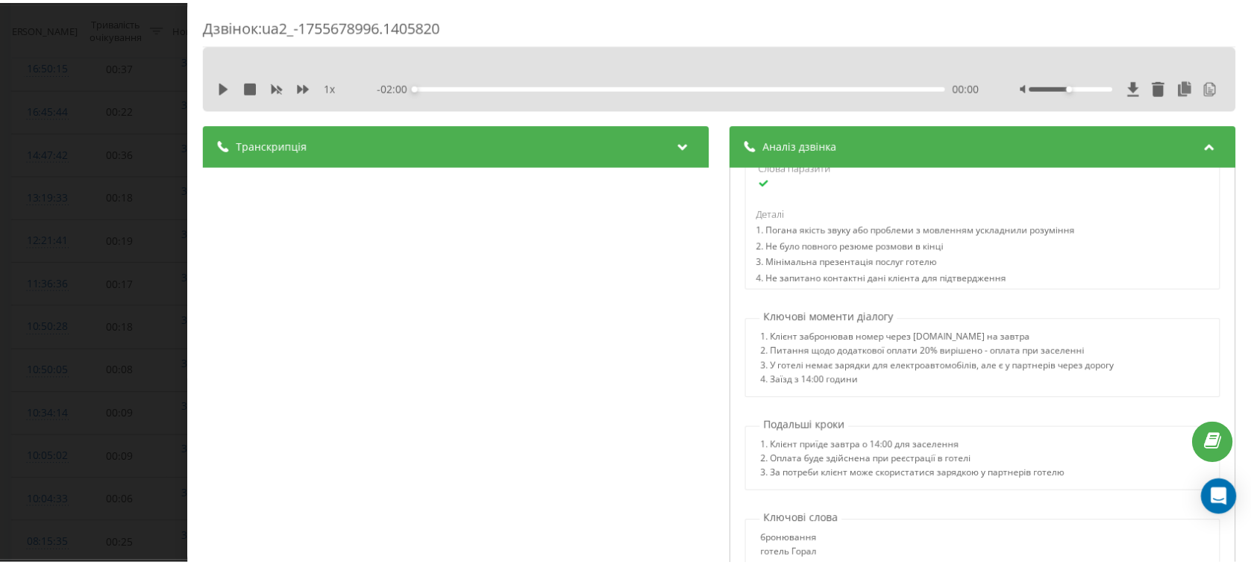
scroll to position [248, 0]
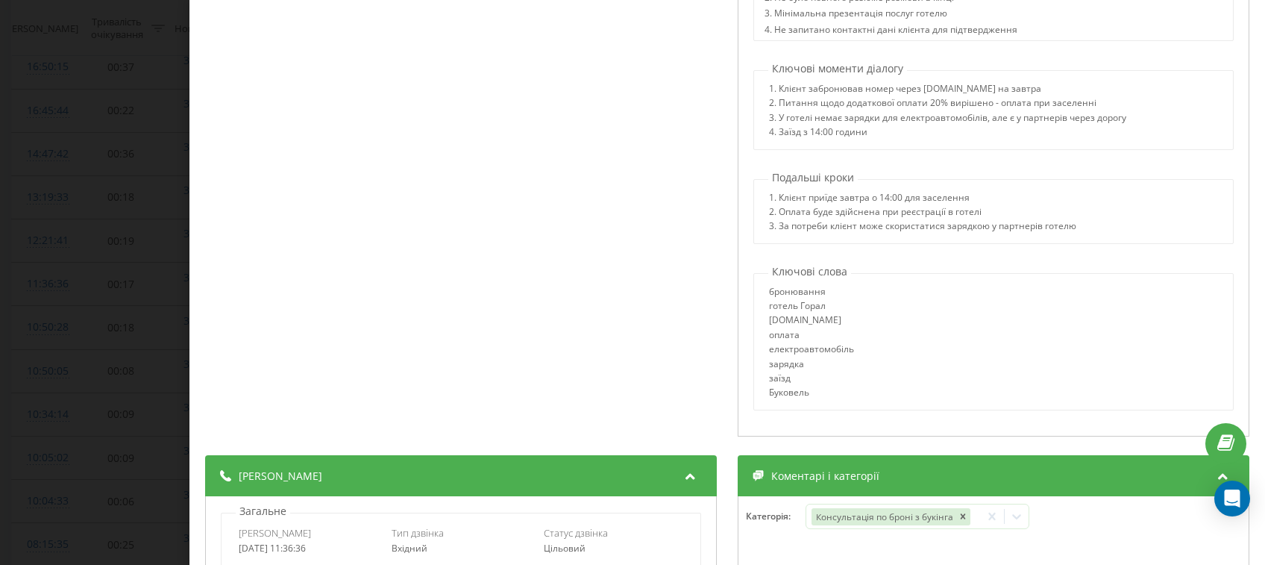
click at [65, 213] on div "Дзвінок : ua2_-1755678996.1405820 1 x - 02:00 00:00 00:00 Транскрипція 00:00 До…" at bounding box center [632, 282] width 1265 height 565
